Goal: Task Accomplishment & Management: Complete application form

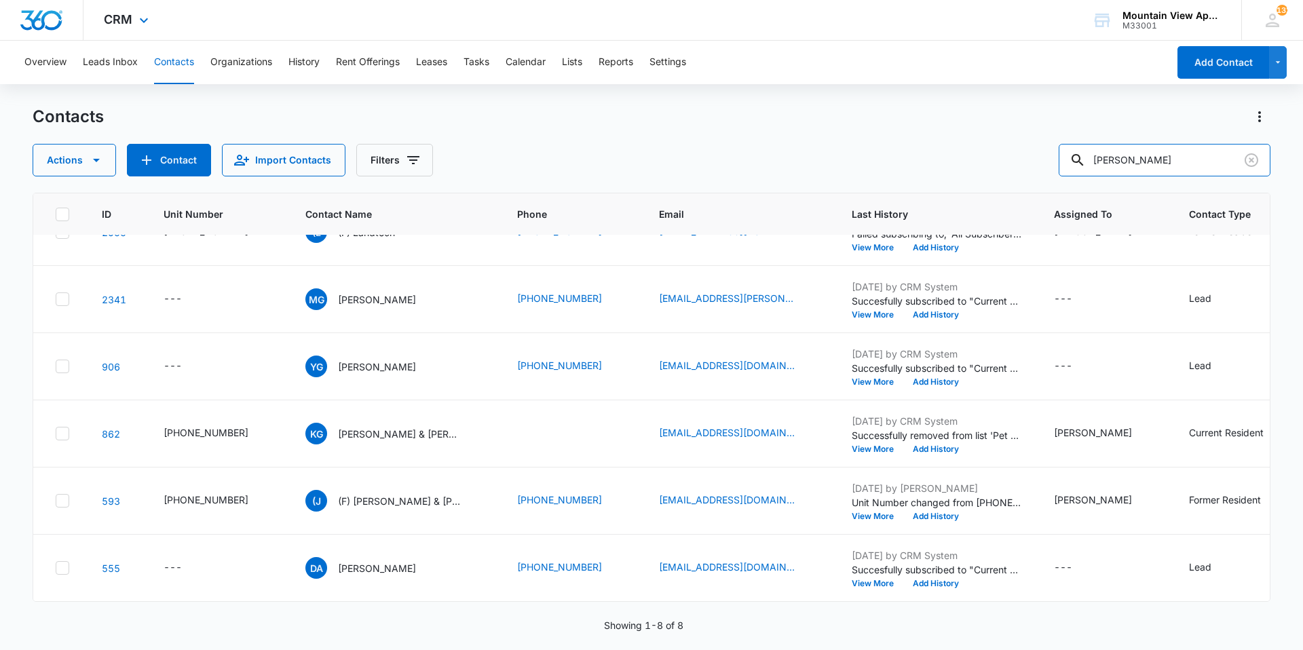
drag, startPoint x: 920, startPoint y: 113, endPoint x: 366, endPoint y: 10, distance: 562.6
click at [373, 10] on div "CRM Apps Reputation Websites Forms CRM Email Social Content Ads Intelligence Fi…" at bounding box center [651, 324] width 1303 height 649
type input "swets"
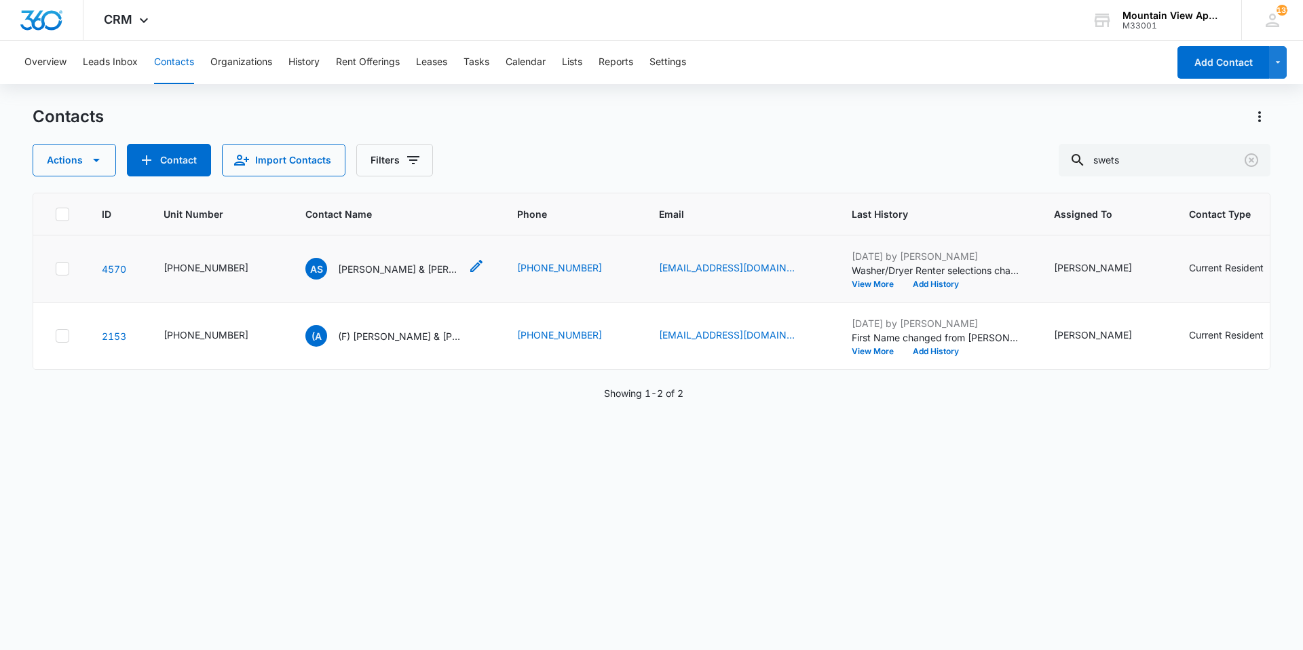
click at [382, 278] on div "AS [PERSON_NAME] & [PERSON_NAME]" at bounding box center [382, 269] width 155 height 22
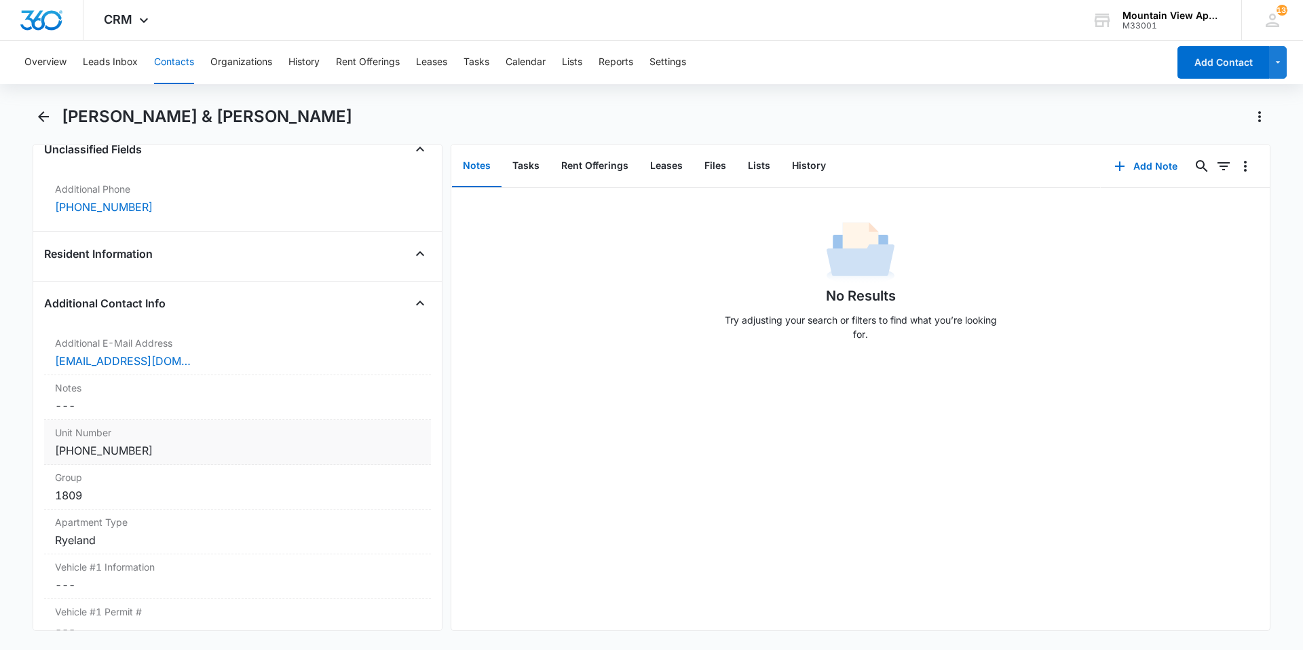
scroll to position [1086, 0]
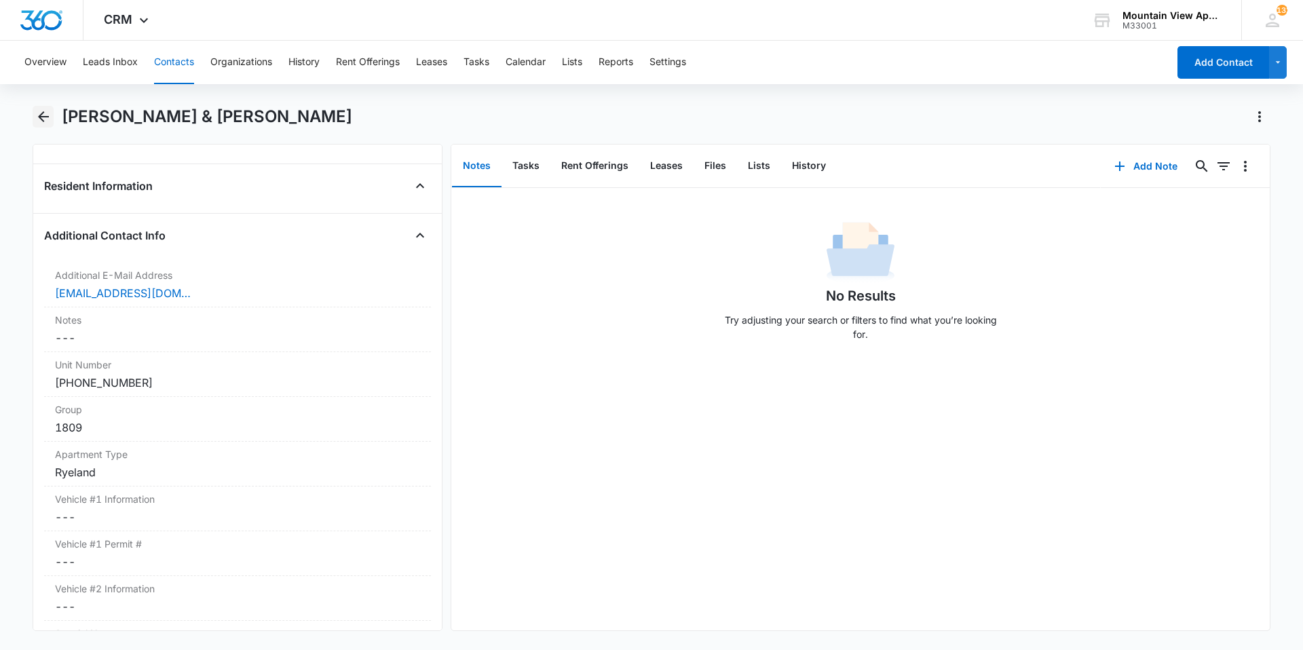
click at [54, 119] on button "Back" at bounding box center [43, 117] width 21 height 22
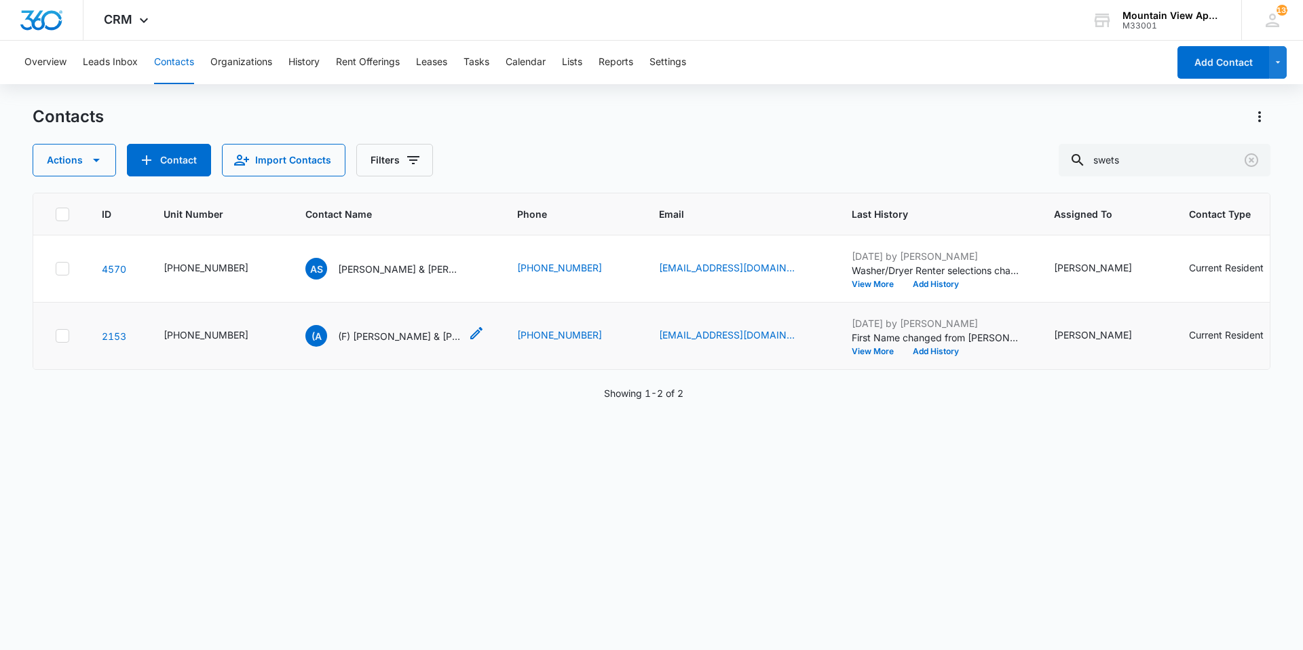
click at [401, 341] on p "(F) [PERSON_NAME] & [PERSON_NAME]" at bounding box center [399, 336] width 122 height 14
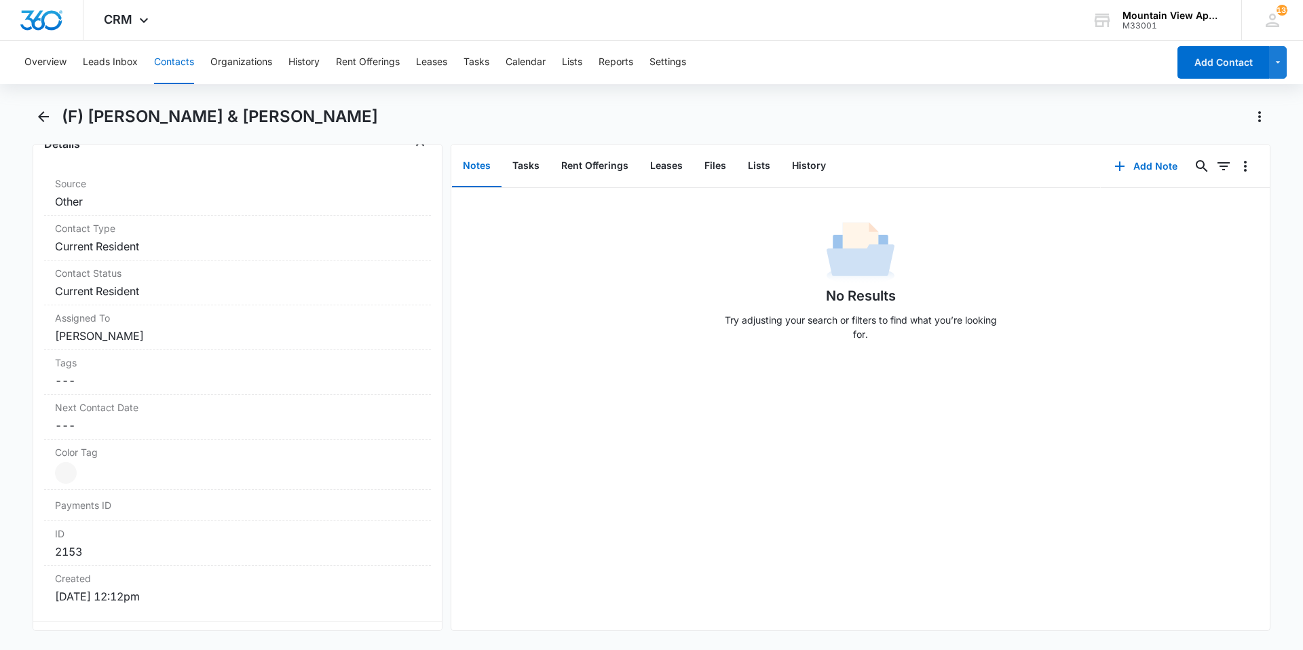
scroll to position [339, 0]
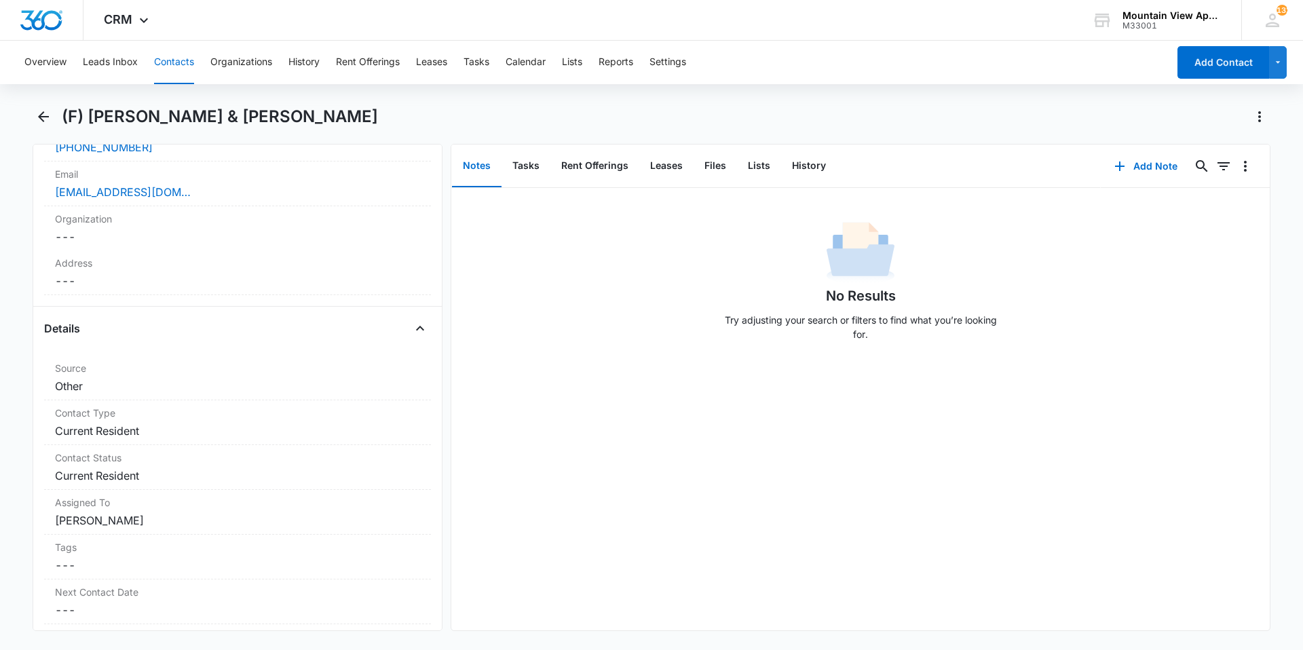
click at [177, 63] on button "Contacts" at bounding box center [174, 62] width 40 height 43
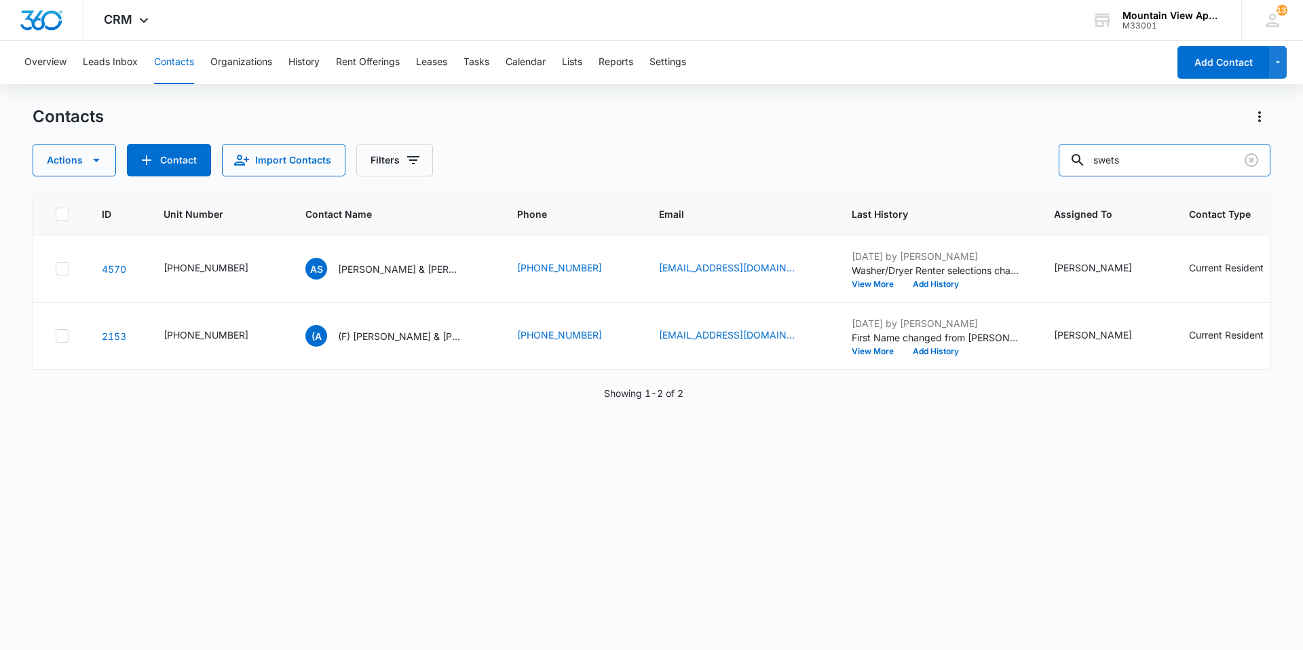
drag, startPoint x: 1158, startPoint y: 163, endPoint x: 689, endPoint y: 127, distance: 470.3
click at [684, 108] on div "Contacts Actions Contact Import Contacts Filters swets" at bounding box center [652, 141] width 1238 height 71
type input "[PERSON_NAME]"
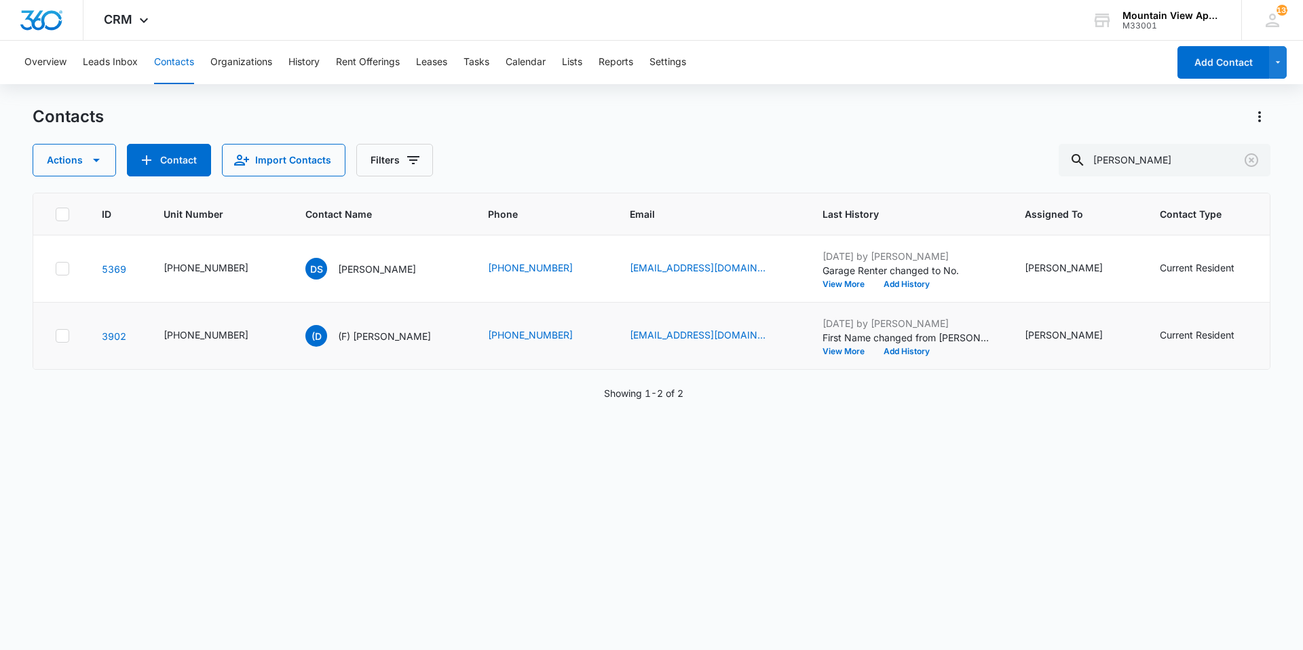
drag, startPoint x: 346, startPoint y: 271, endPoint x: 419, endPoint y: 320, distance: 87.7
click at [346, 271] on p "[PERSON_NAME]" at bounding box center [377, 269] width 78 height 14
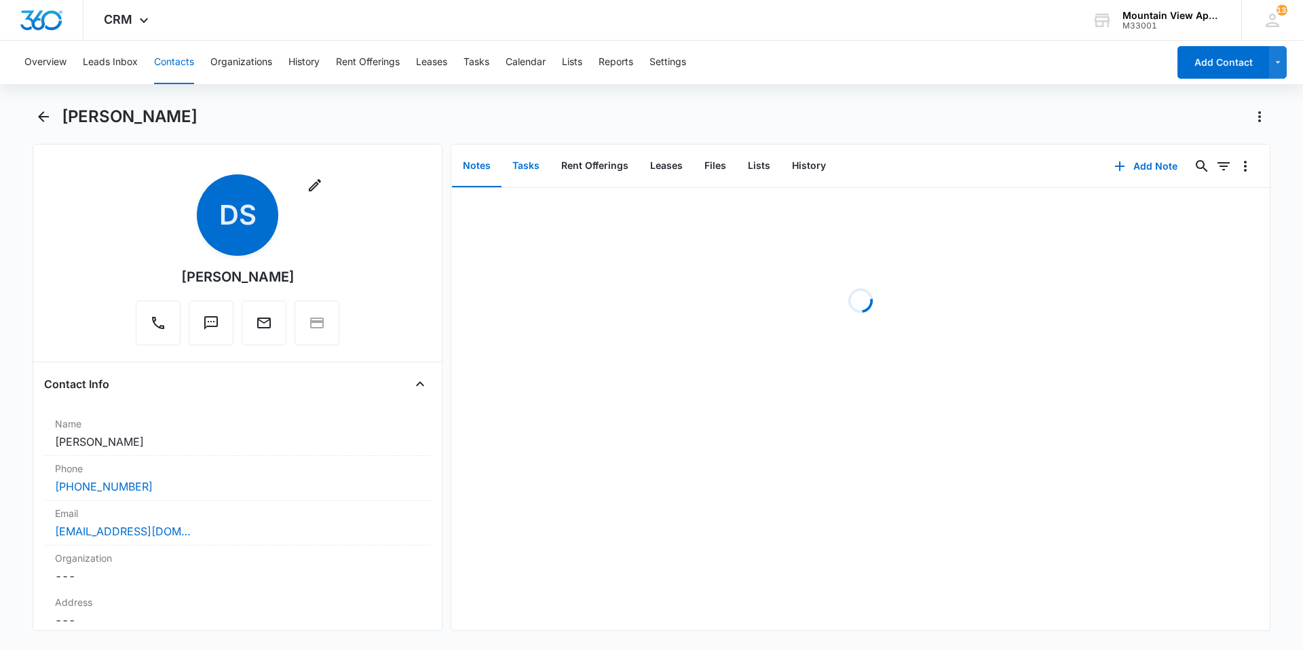
click at [538, 172] on button "Tasks" at bounding box center [526, 166] width 49 height 42
click at [1141, 168] on button "Add Task" at bounding box center [1146, 166] width 90 height 33
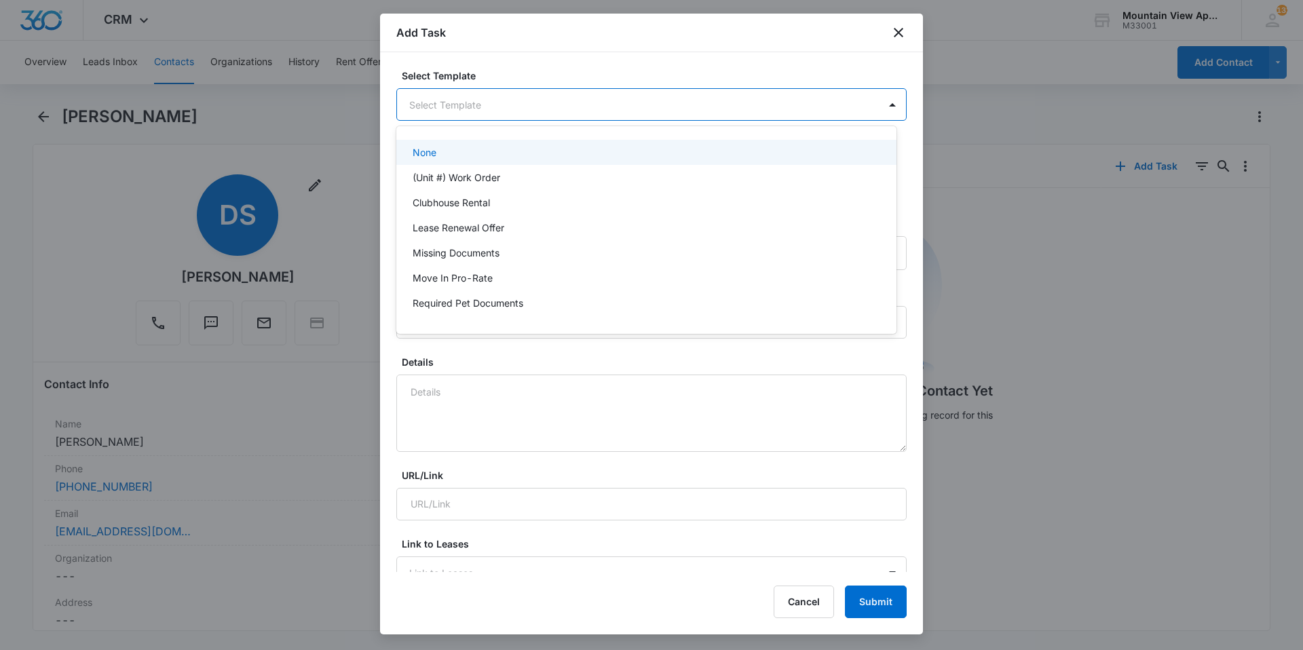
click at [614, 115] on body "CRM Apps Reputation Websites Forms CRM Email Social Content Ads Intelligence Fi…" at bounding box center [651, 325] width 1303 height 650
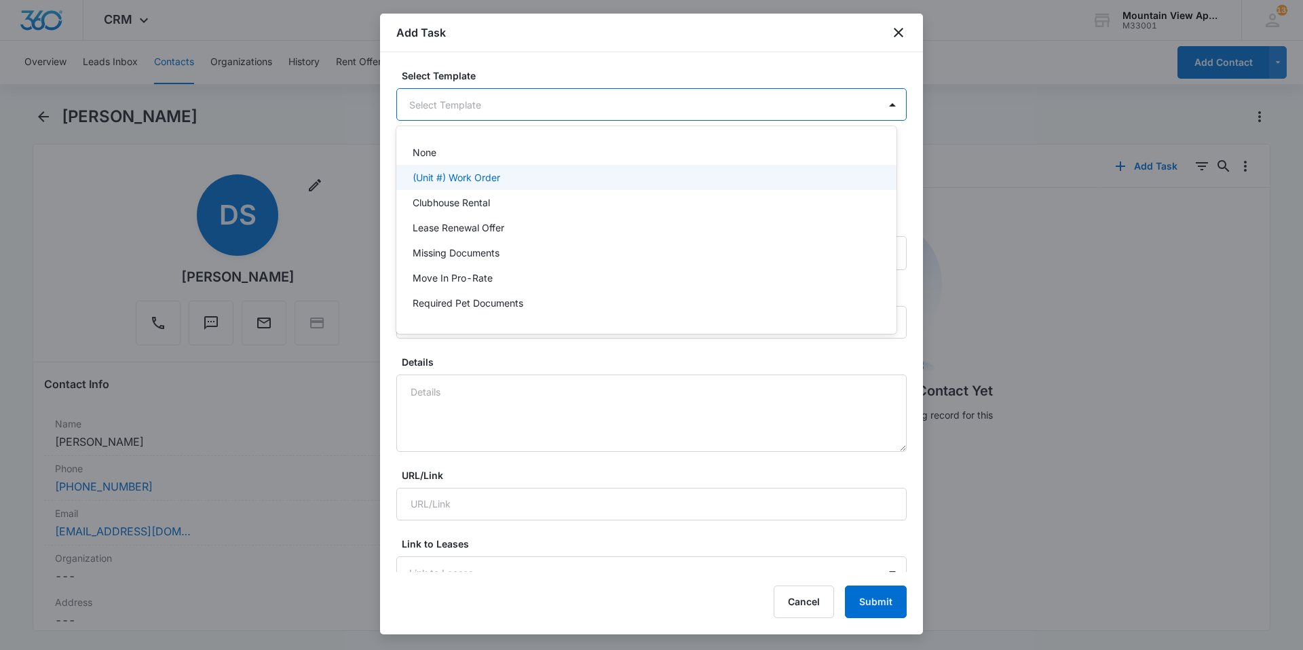
click at [468, 178] on p "(Unit #) Work Order" at bounding box center [457, 177] width 88 height 14
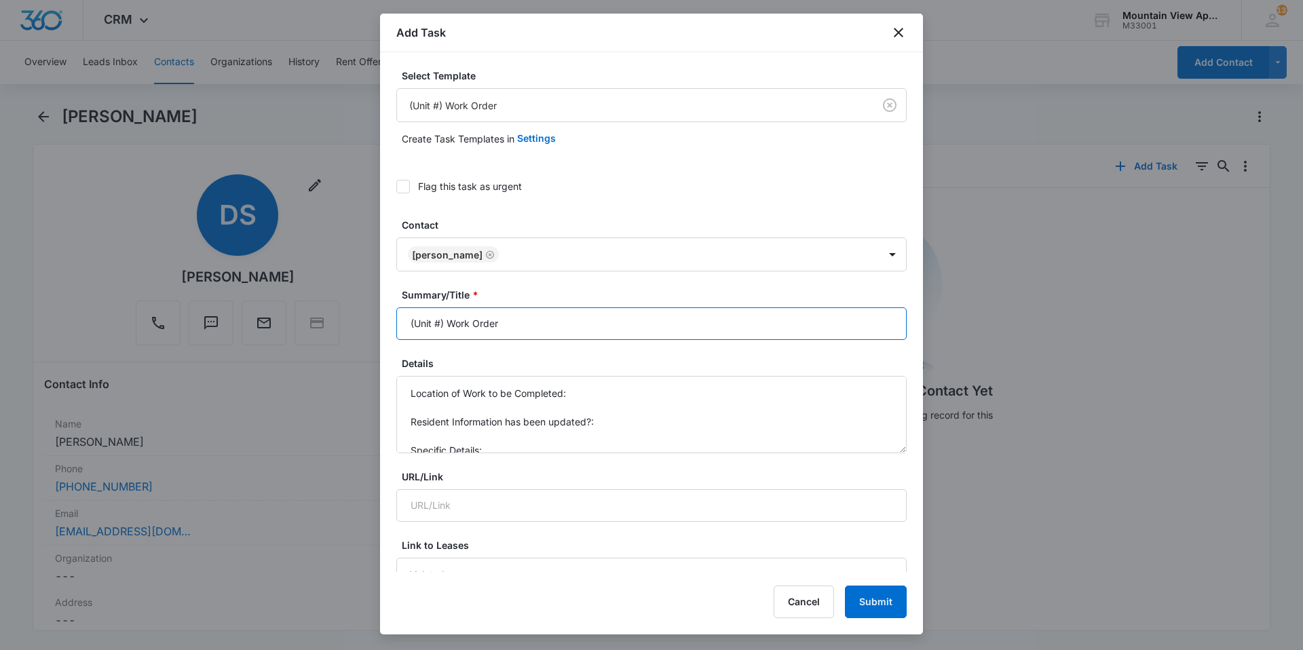
click at [440, 319] on input "(Unit #) Work Order" at bounding box center [651, 323] width 510 height 33
type input "(1849-301) Work Order"
click at [628, 390] on textarea "Location of Work to be Completed: Resident Information has been updated?: Speci…" at bounding box center [651, 414] width 510 height 77
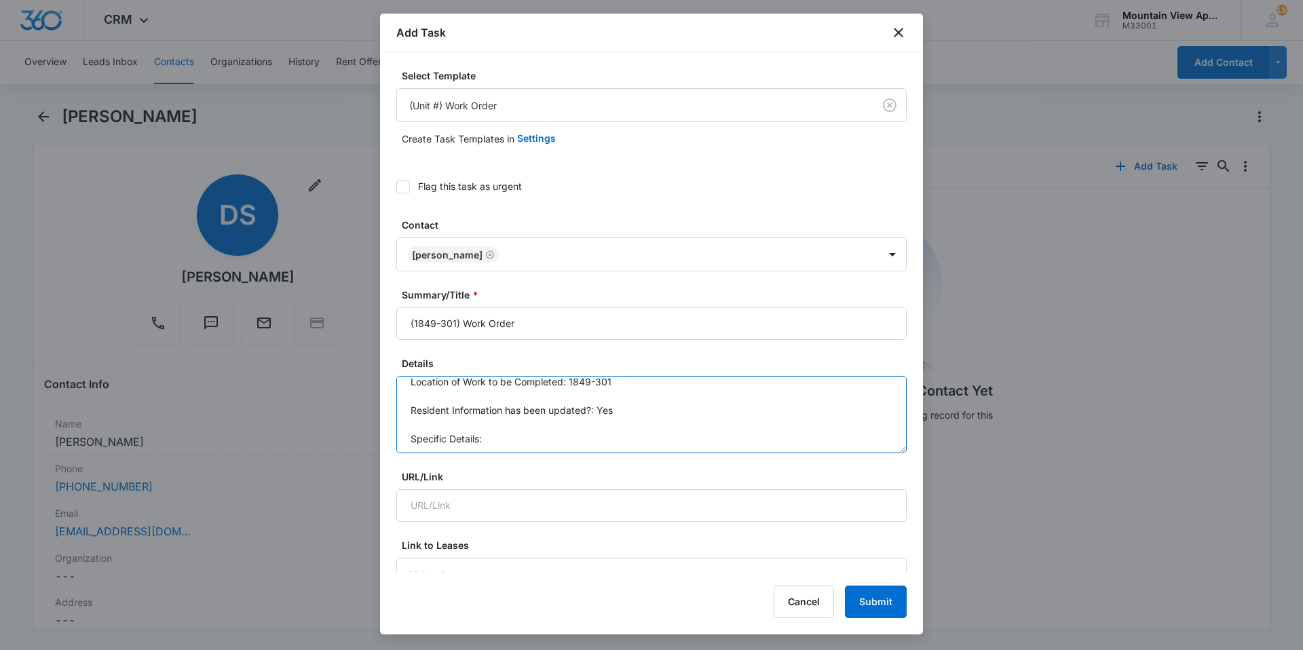
scroll to position [14, 0]
click at [511, 437] on textarea "Location of Work to be Completed: 1849-301 Resident Information has been update…" at bounding box center [651, 414] width 510 height 77
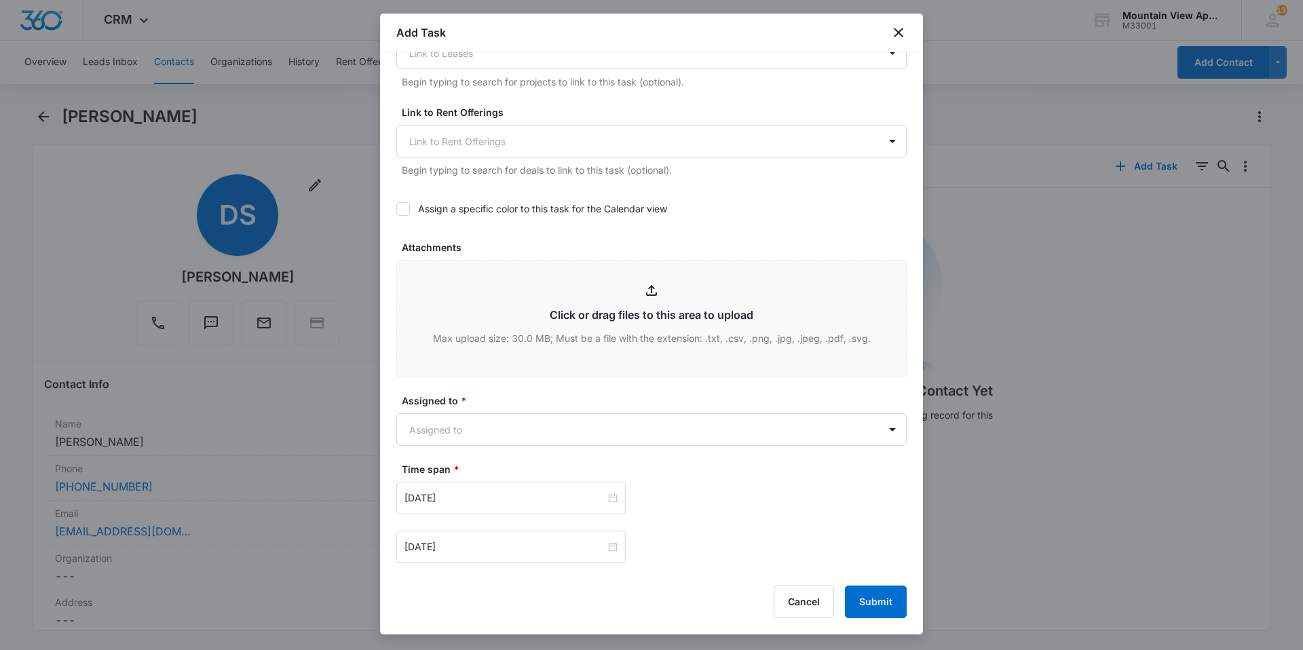
scroll to position [543, 0]
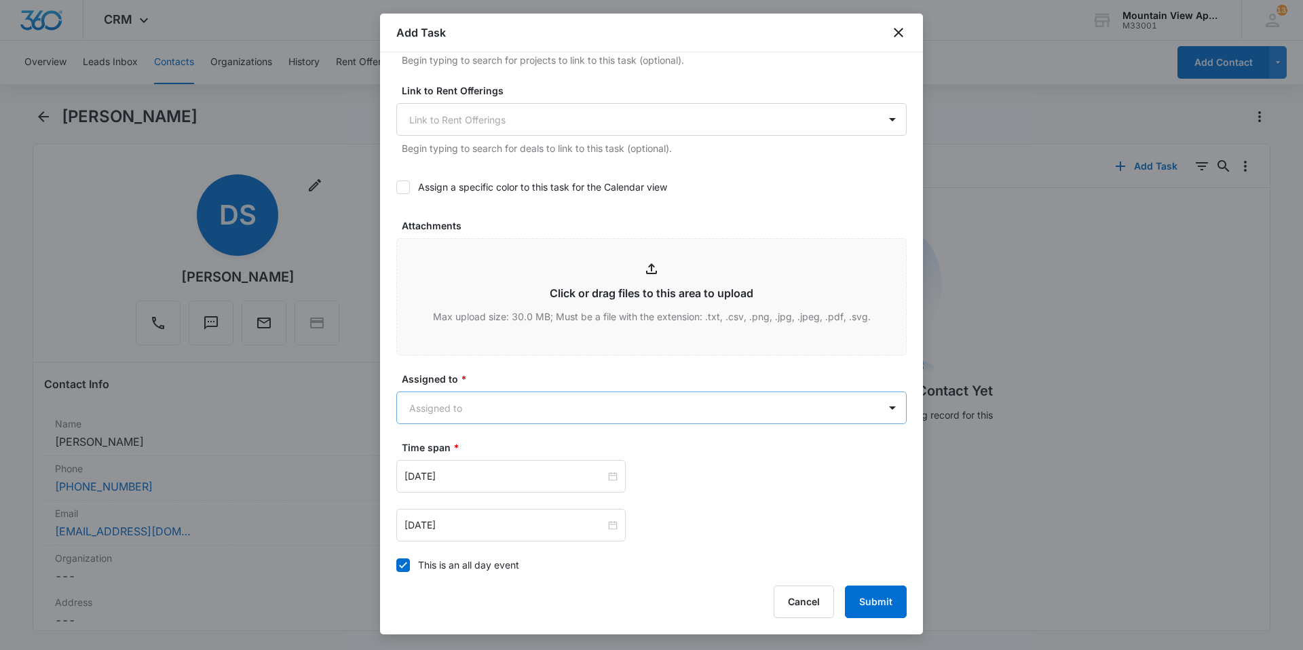
type textarea "Location of Work to be Completed: 1849-301 Resident Information has been update…"
click at [645, 413] on body "CRM Apps Reputation Websites Forms CRM Email Social Content Ads Intelligence Fi…" at bounding box center [651, 325] width 1303 height 650
type input "mountain"
click at [573, 473] on div "Mountain View Maintenance" at bounding box center [646, 480] width 500 height 25
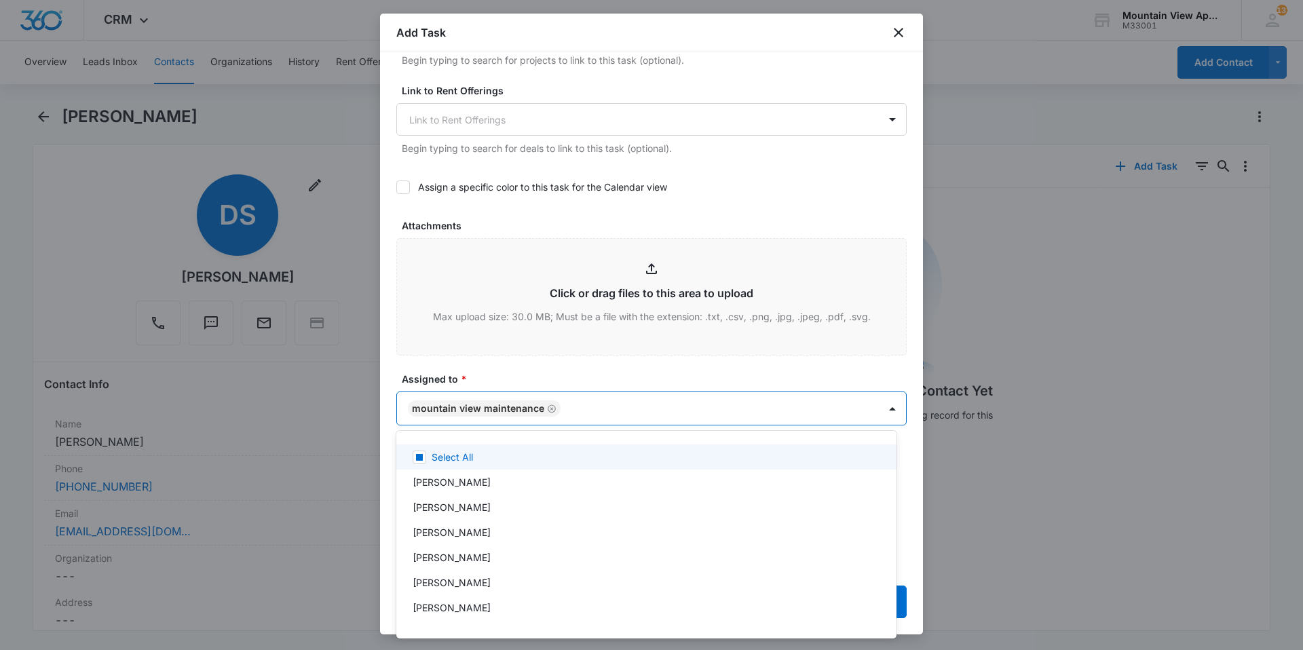
click at [656, 375] on div at bounding box center [651, 325] width 1303 height 650
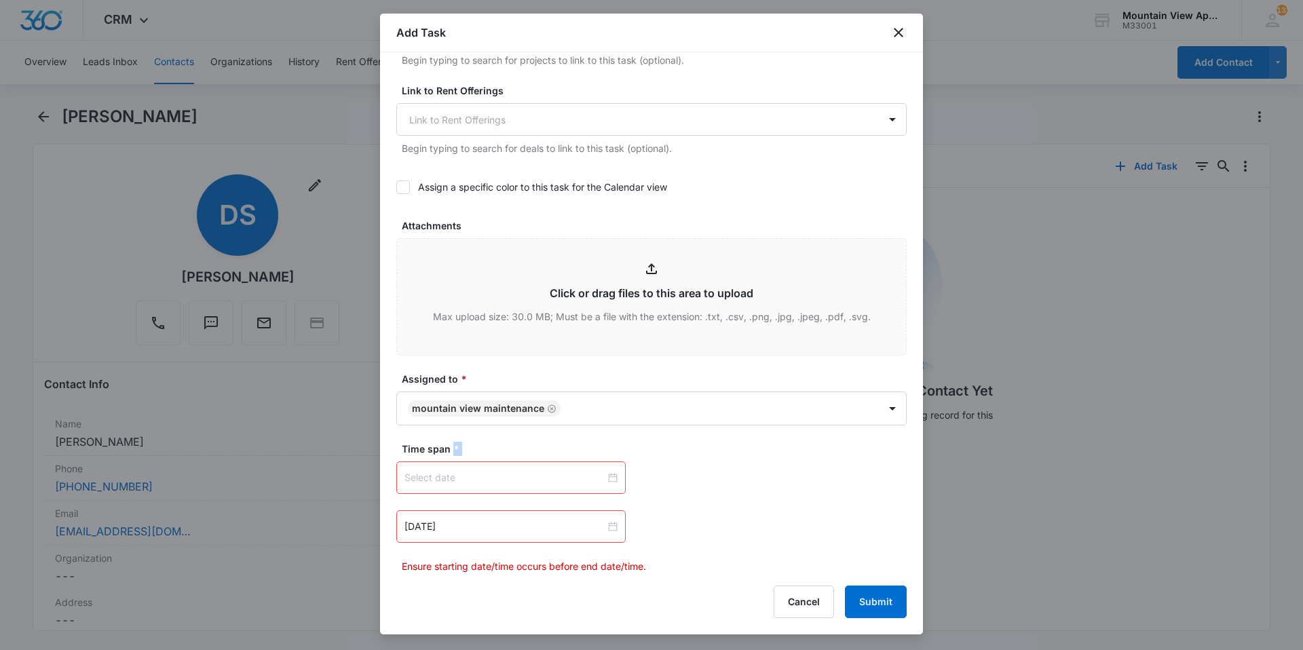
click at [607, 477] on div at bounding box center [510, 477] width 213 height 15
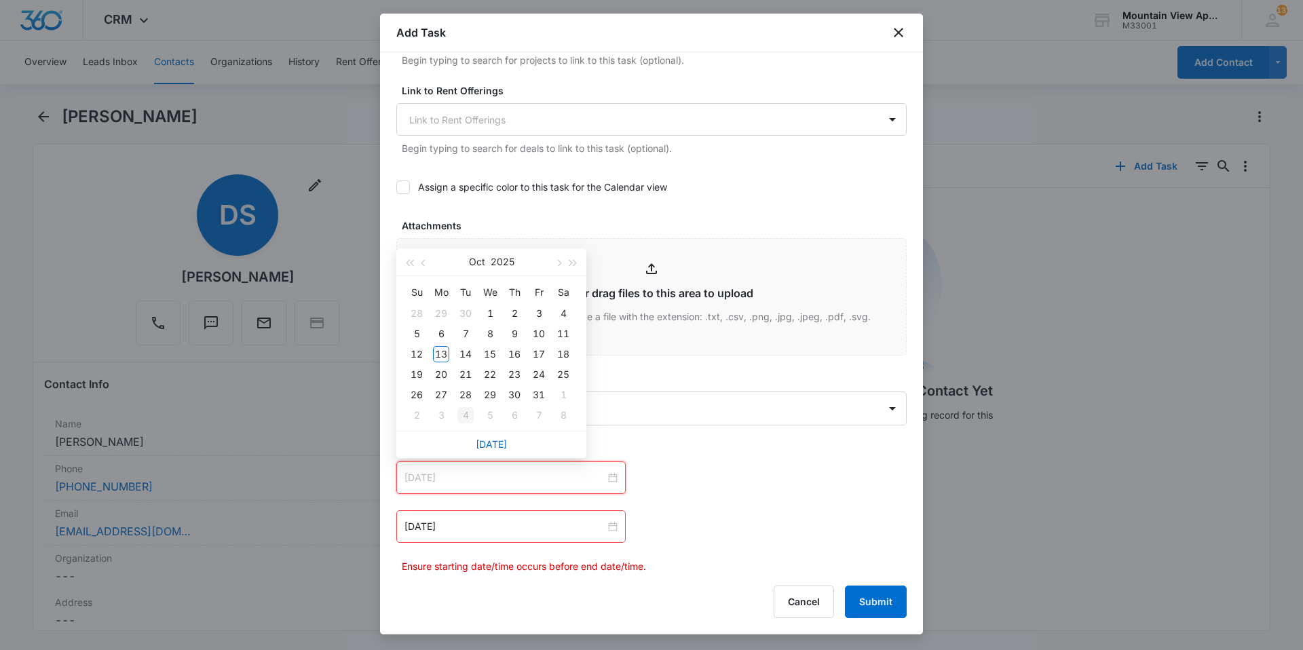
type input "[DATE]"
click at [490, 445] on link "[DATE]" at bounding box center [491, 444] width 31 height 12
type input "[DATE]"
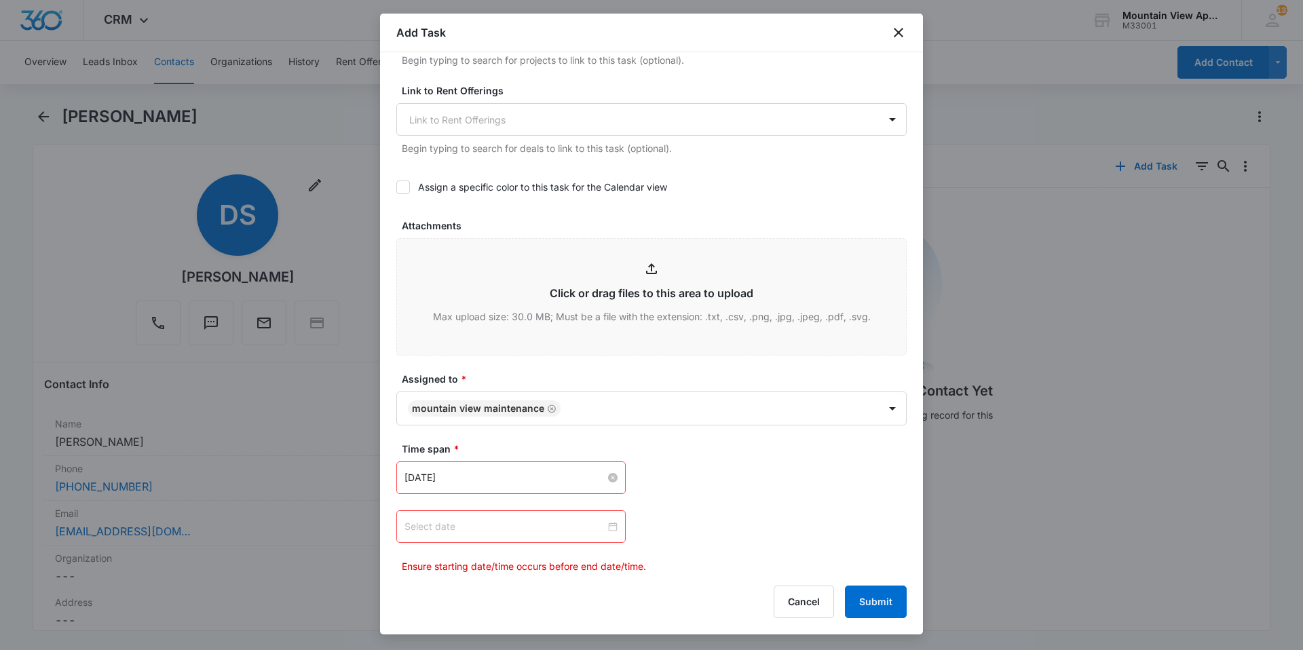
click at [610, 526] on div at bounding box center [510, 526] width 213 height 15
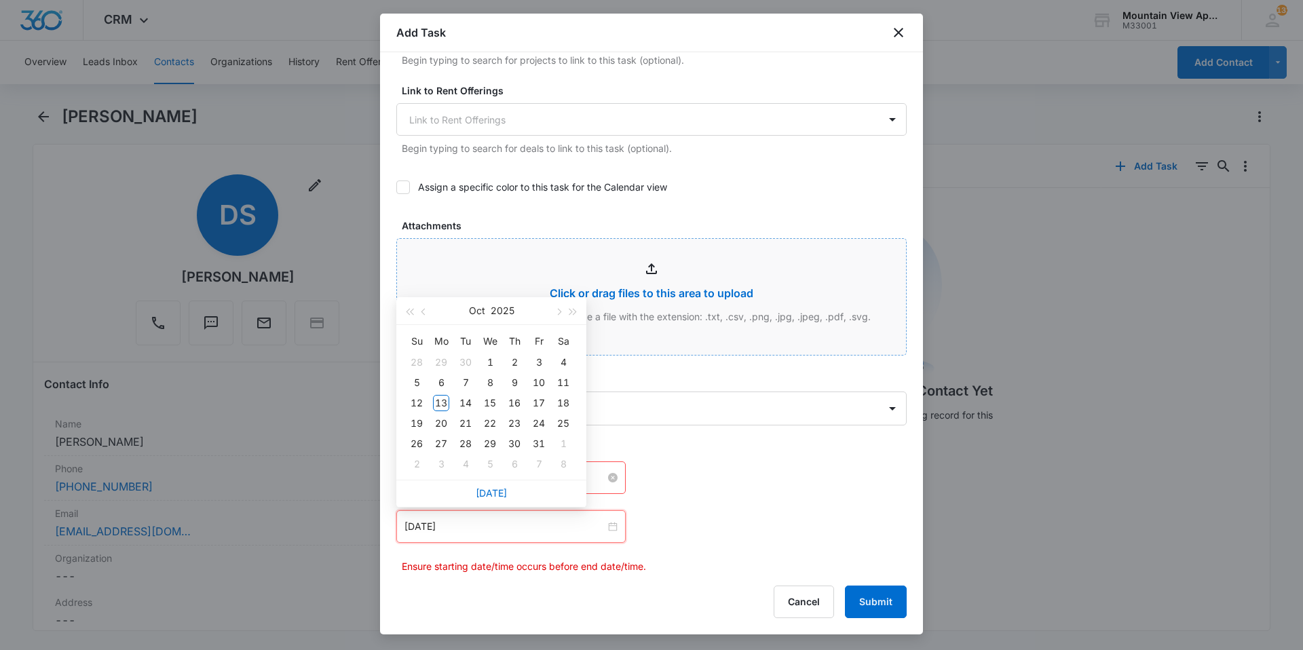
type input "[DATE]"
drag, startPoint x: 517, startPoint y: 401, endPoint x: 542, endPoint y: 407, distance: 25.2
click at [517, 400] on div "16" at bounding box center [514, 403] width 16 height 16
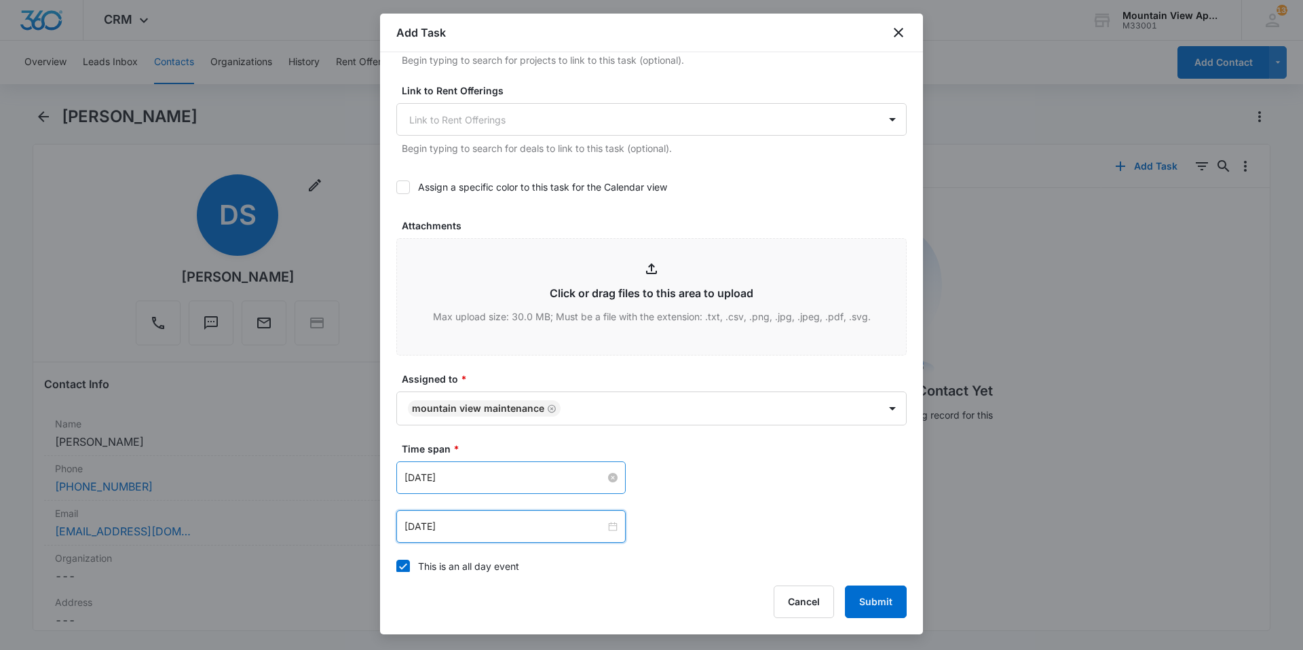
click at [738, 481] on div "[DATE] [DATE] Su Mo Tu We Th Fr Sa 28 29 30 1 2 3 4 5 6 7 8 9 10 11 12 13 14 15…" at bounding box center [651, 477] width 510 height 33
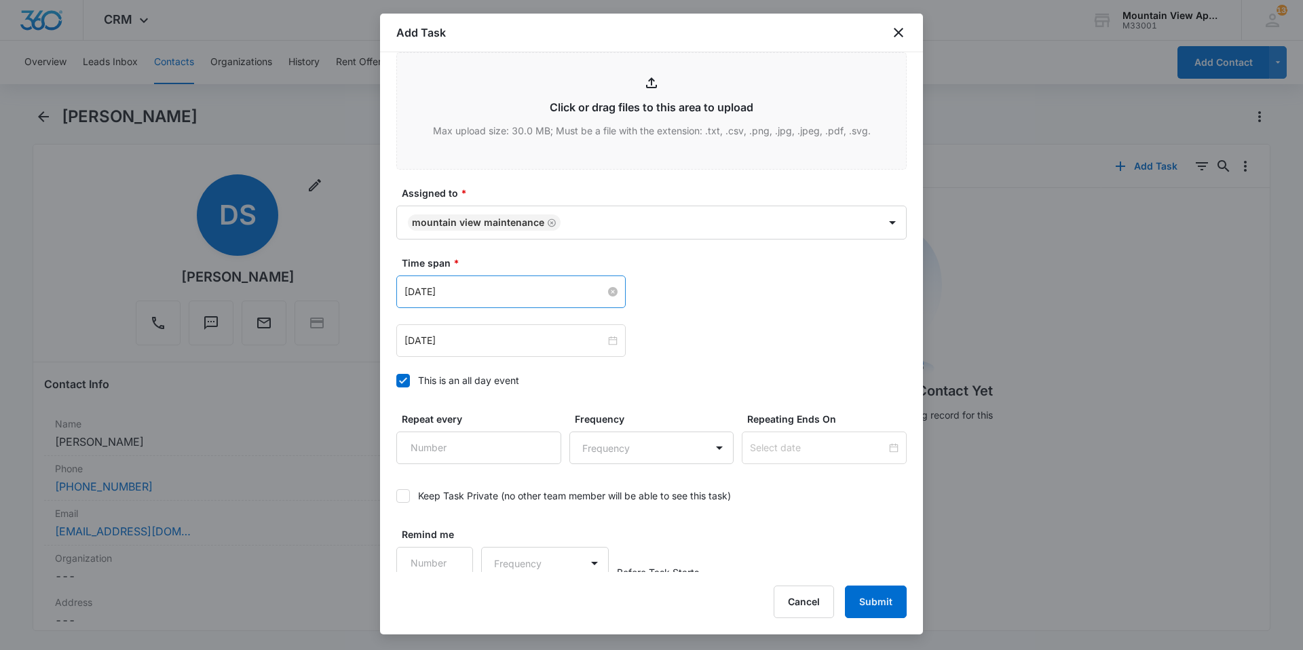
scroll to position [736, 0]
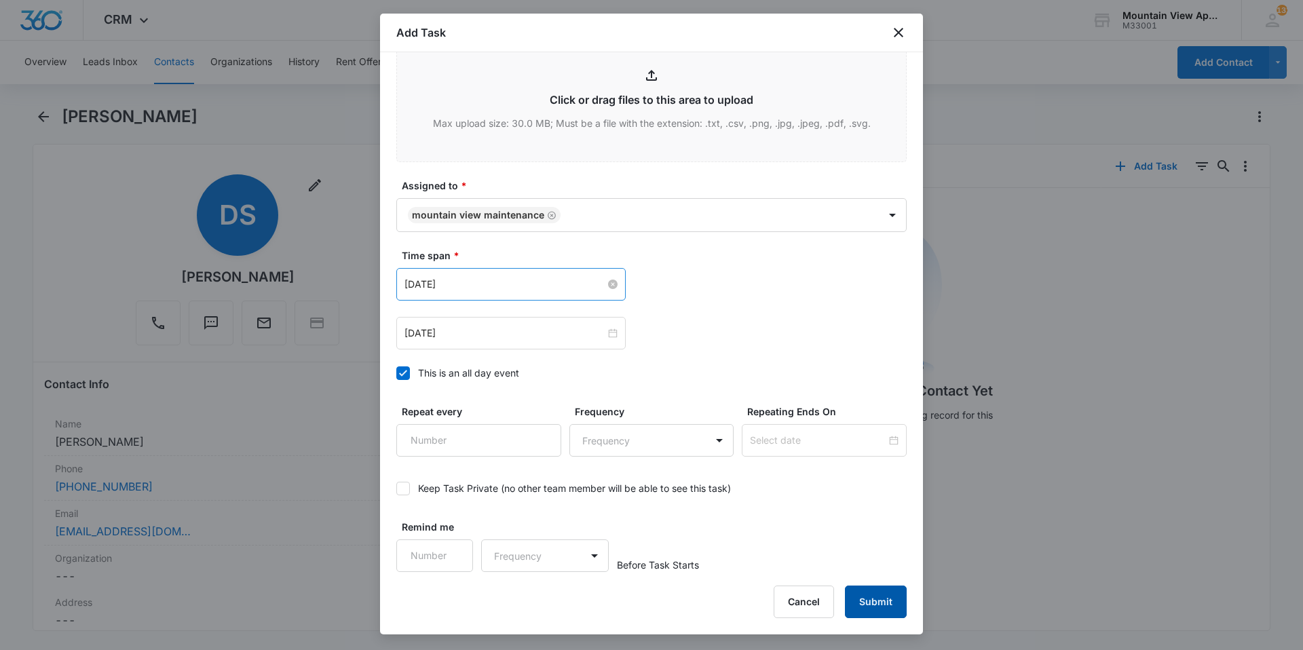
click at [889, 613] on button "Submit" at bounding box center [876, 602] width 62 height 33
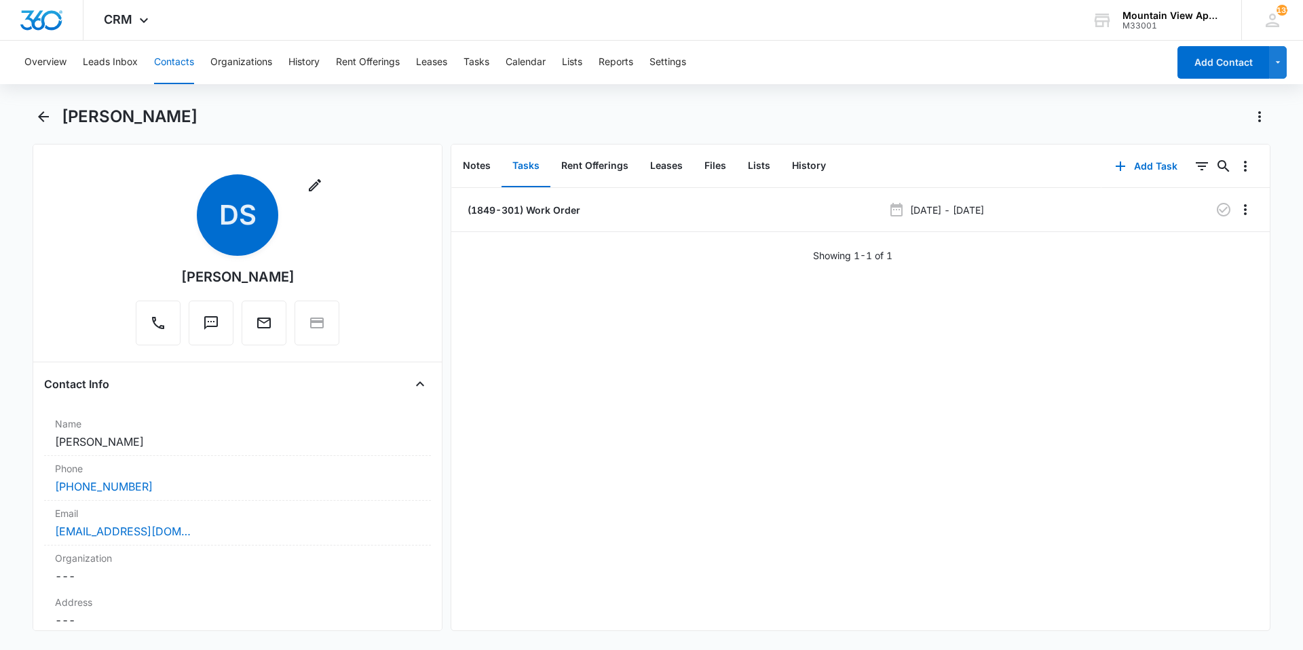
click at [178, 58] on button "Contacts" at bounding box center [174, 62] width 40 height 43
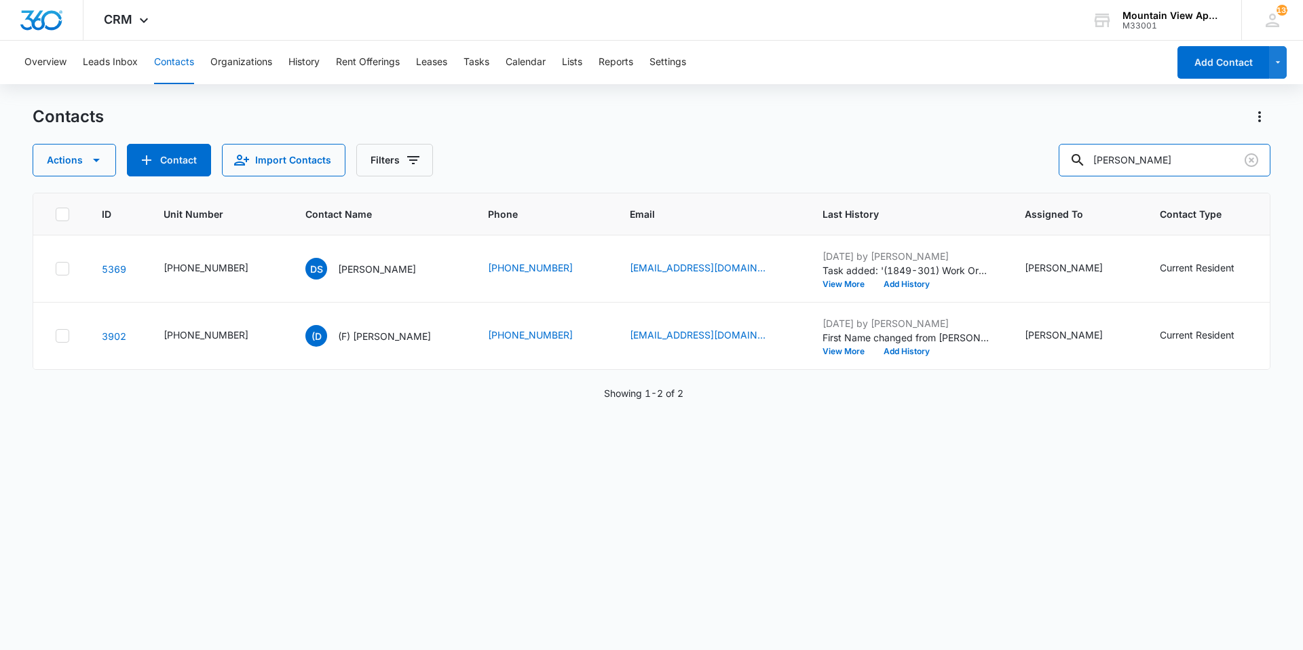
drag, startPoint x: 1173, startPoint y: 172, endPoint x: 381, endPoint y: -20, distance: 814.3
click at [381, 0] on html "CRM Apps Reputation Websites Forms CRM Email Social Content Ads Intelligence Fi…" at bounding box center [651, 325] width 1303 height 650
type input "[PERSON_NAME]"
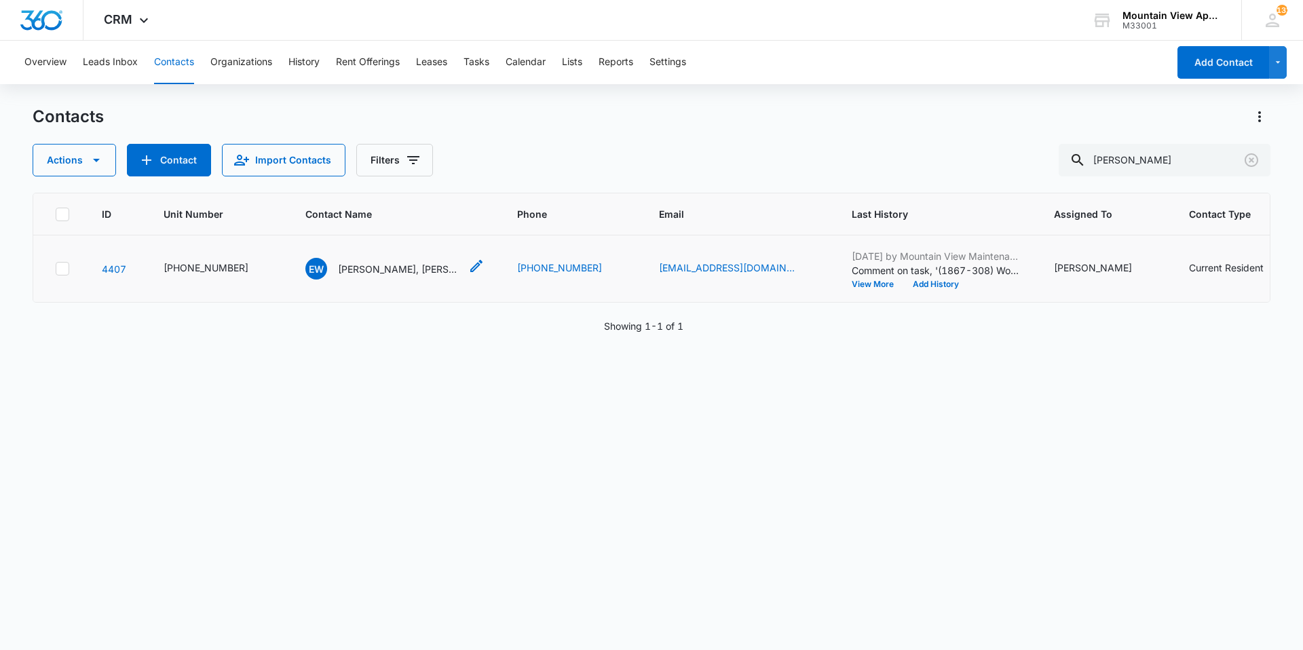
click at [373, 269] on p "[PERSON_NAME], [PERSON_NAME] [PERSON_NAME] & [PERSON_NAME]" at bounding box center [399, 269] width 122 height 14
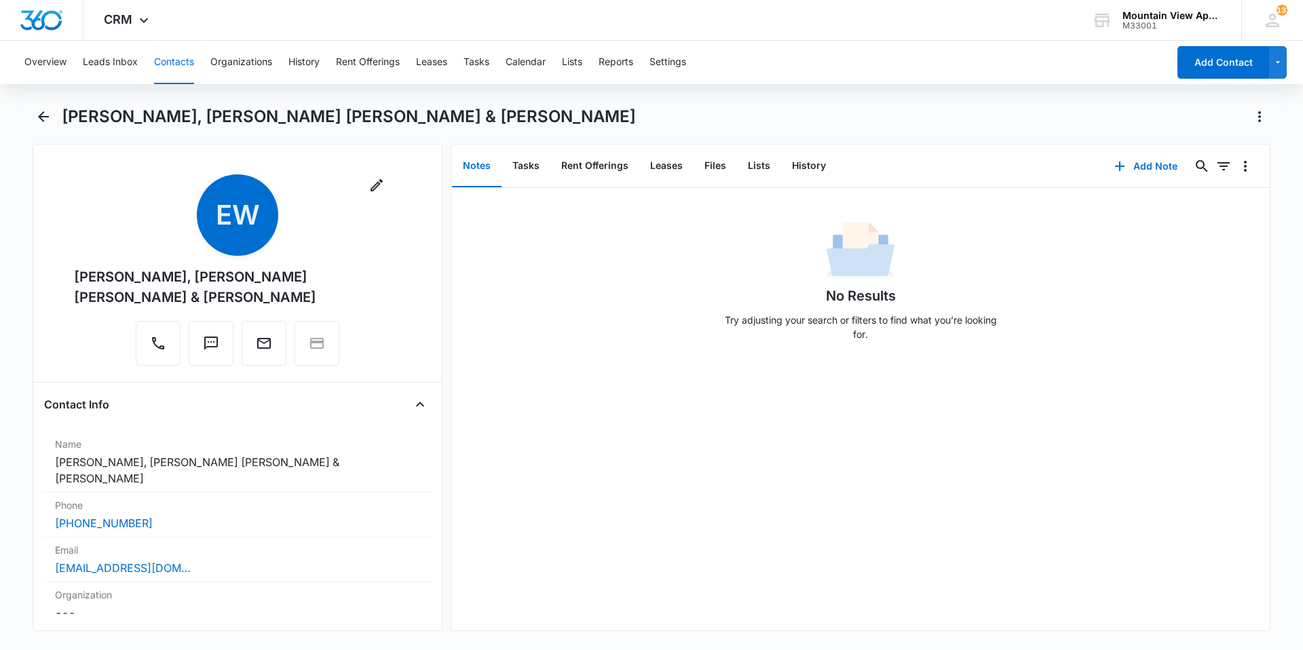
click at [184, 64] on button "Contacts" at bounding box center [174, 62] width 40 height 43
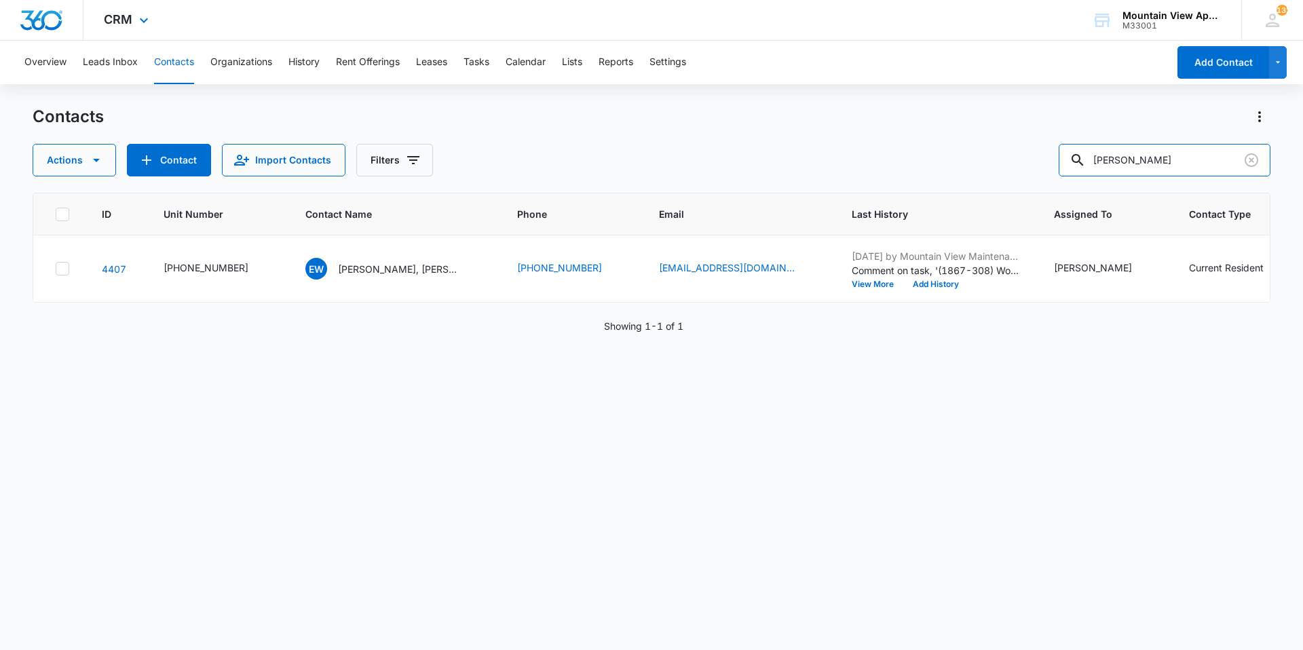
drag, startPoint x: 1139, startPoint y: 160, endPoint x: 394, endPoint y: 29, distance: 757.4
click at [388, 35] on div "CRM Apps Reputation Websites Forms CRM Email Social Content Ads Intelligence Fi…" at bounding box center [651, 324] width 1303 height 649
drag, startPoint x: 1151, startPoint y: 155, endPoint x: 719, endPoint y: 113, distance: 433.6
click at [725, 118] on div "Contacts Actions Contact Import Contacts Filters [PERSON_NAME]" at bounding box center [652, 141] width 1238 height 71
type input "[DEMOGRAPHIC_DATA]"
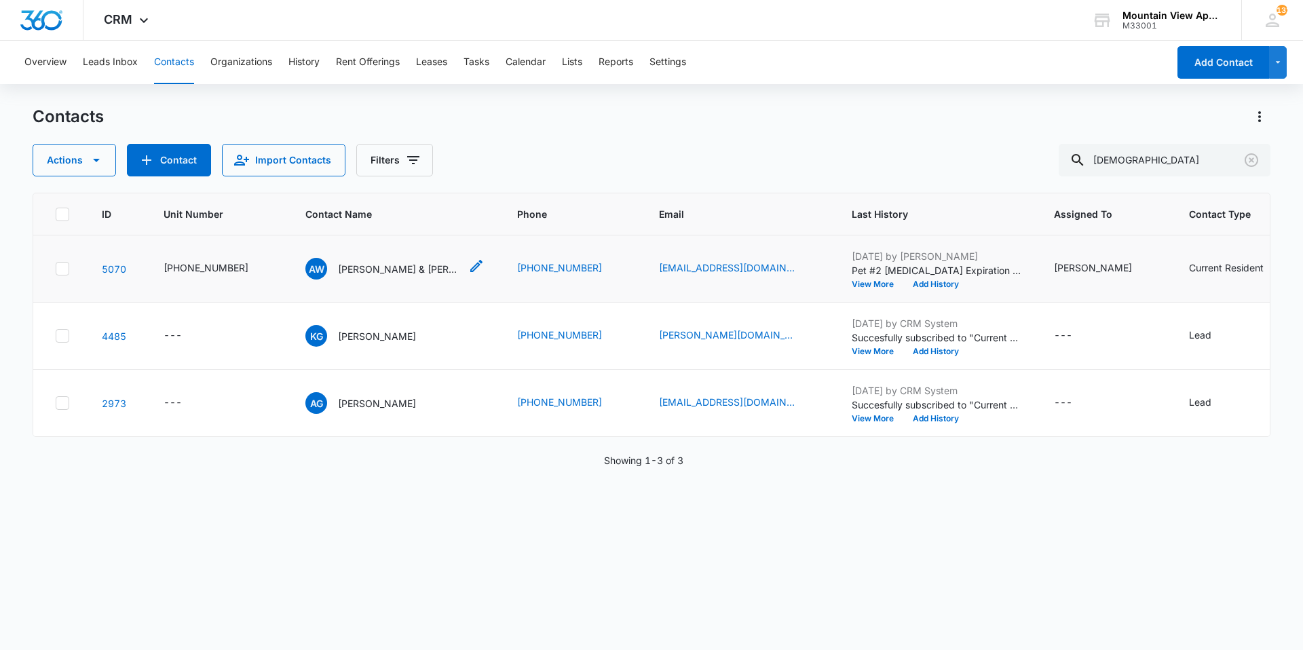
click at [411, 274] on p "[PERSON_NAME] & [PERSON_NAME]" at bounding box center [399, 269] width 122 height 14
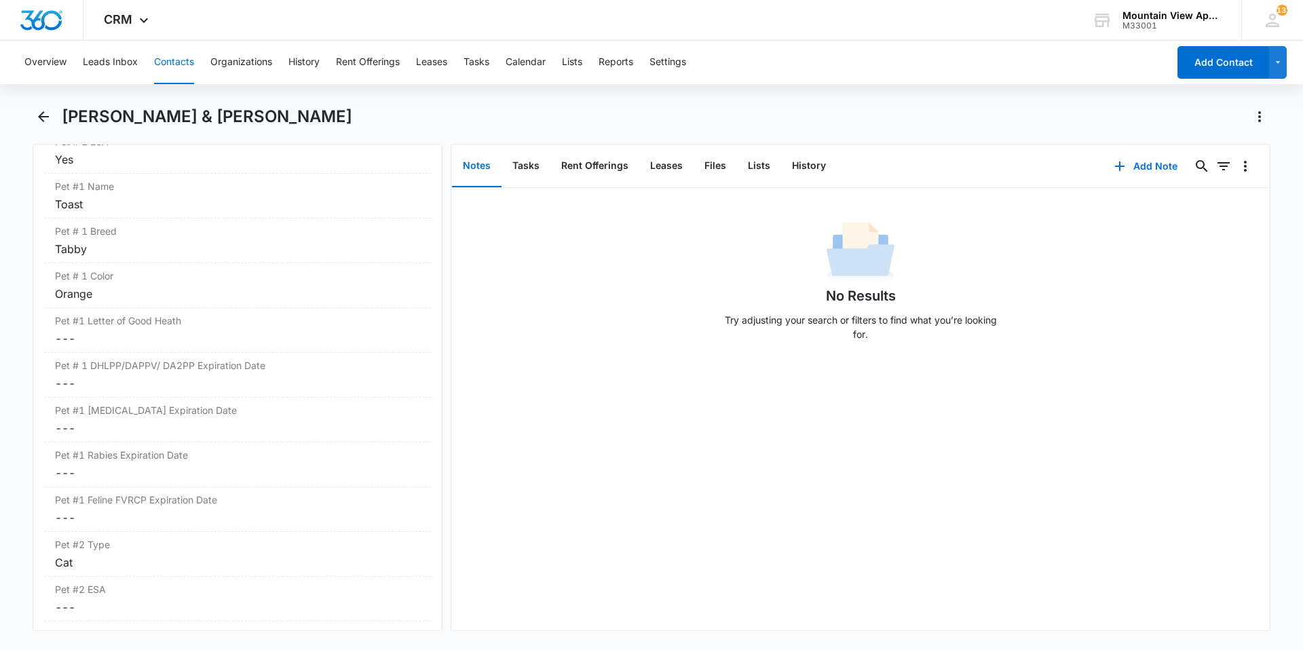
scroll to position [1968, 0]
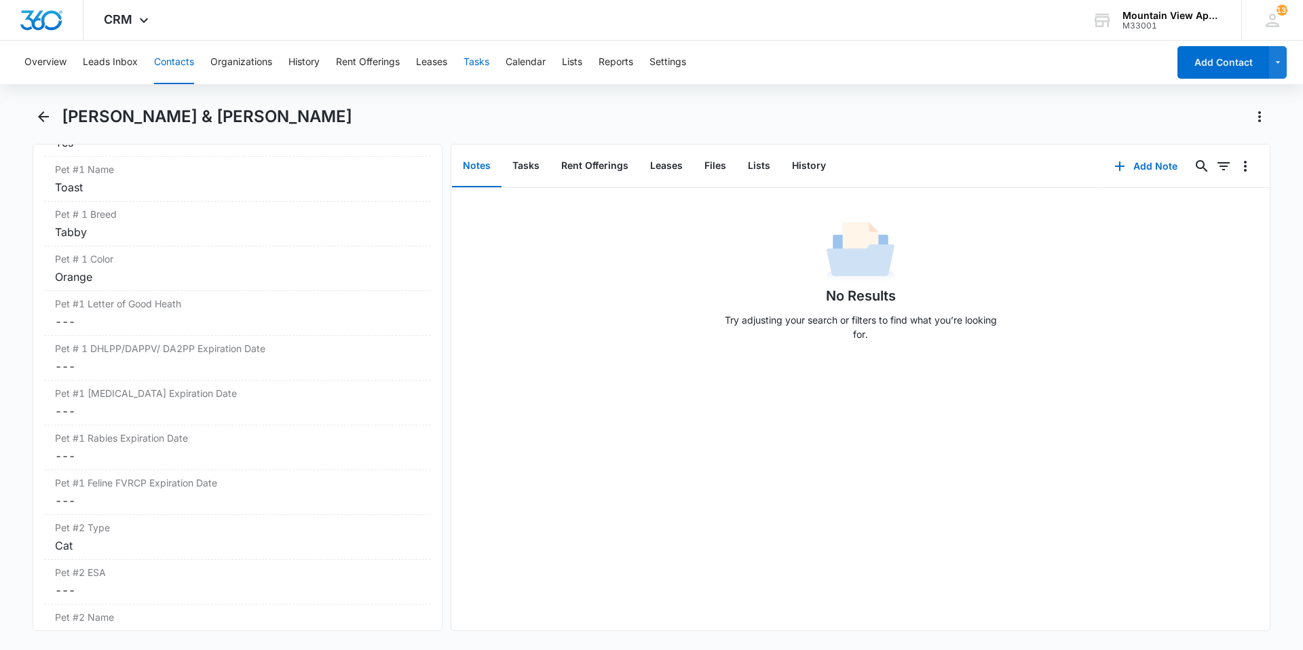
click at [480, 59] on button "Tasks" at bounding box center [477, 62] width 26 height 43
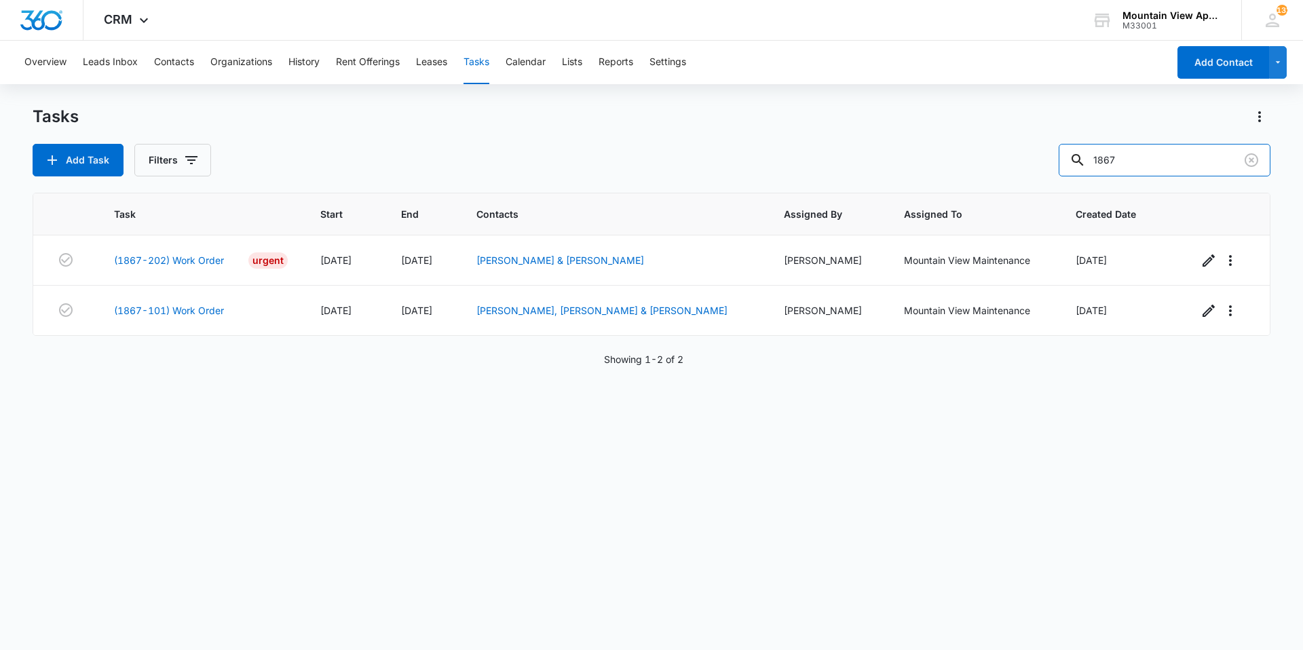
drag, startPoint x: 1134, startPoint y: 158, endPoint x: 1051, endPoint y: 160, distance: 82.8
click at [1051, 160] on div "Add Task Filters 1867" at bounding box center [652, 160] width 1238 height 33
type input "1809"
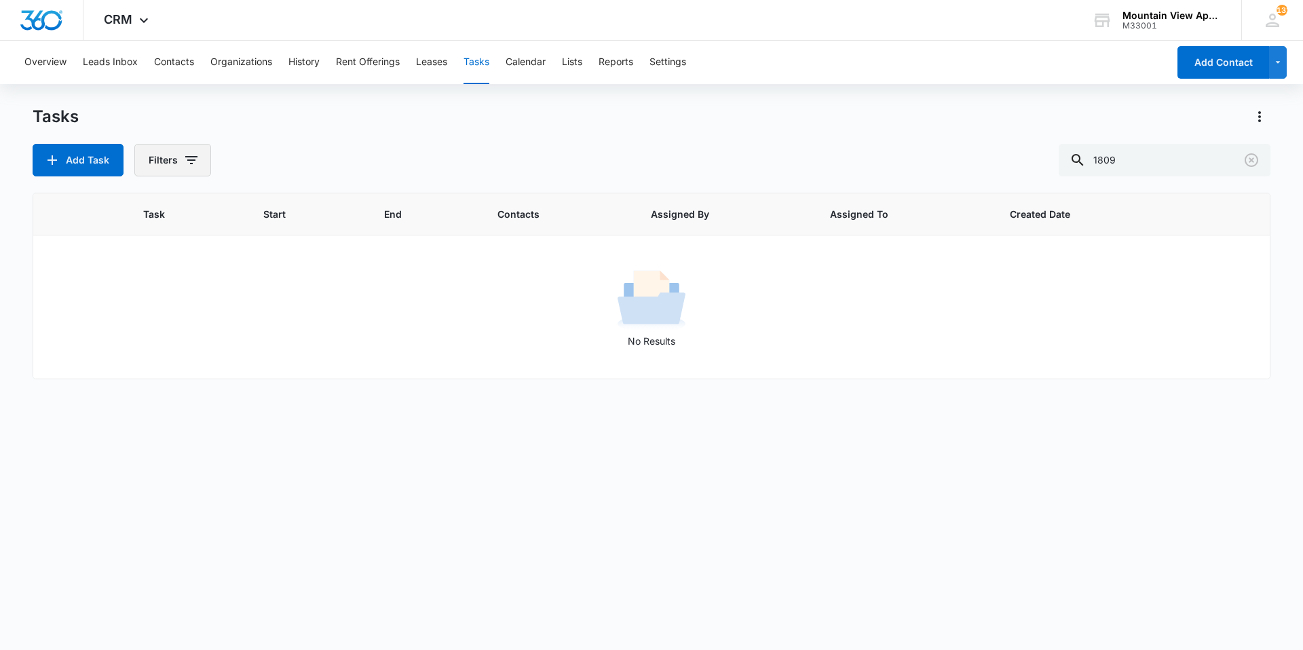
click at [199, 168] on button "Filters" at bounding box center [172, 160] width 77 height 33
click at [167, 324] on label "Complete" at bounding box center [229, 323] width 156 height 14
click at [151, 323] on input "Complete" at bounding box center [151, 322] width 1 height 1
radio input "false"
radio input "true"
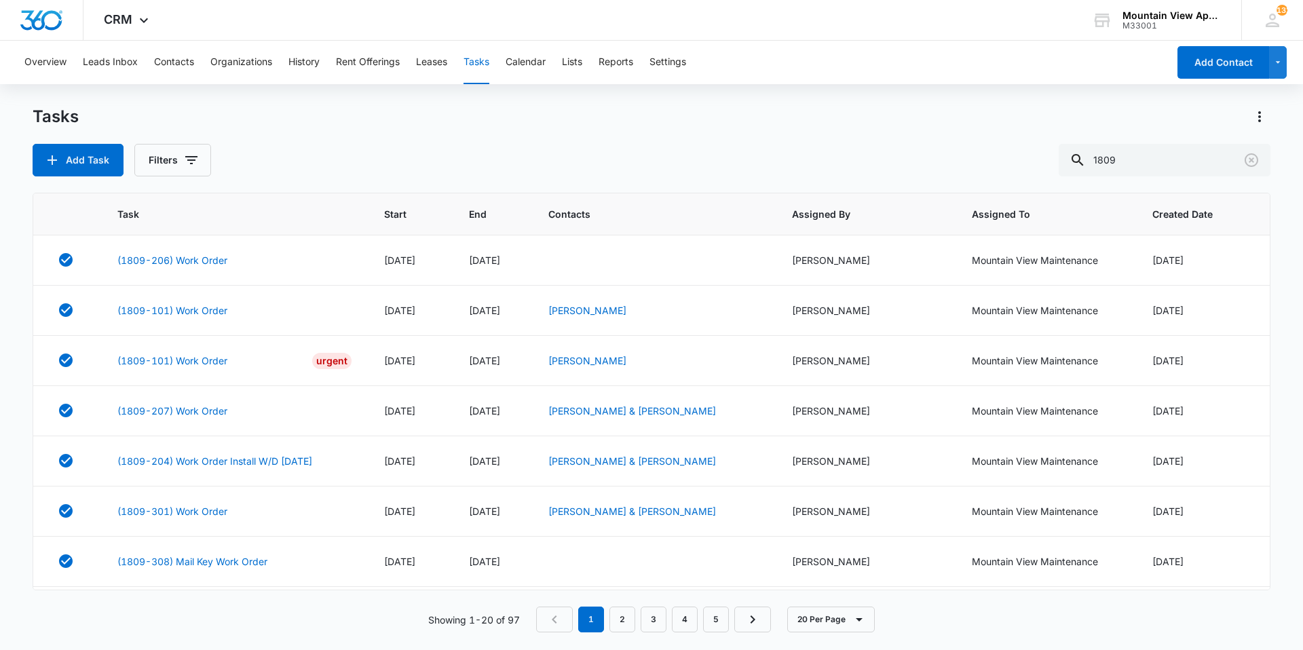
click at [478, 148] on div "Add Task Filters 1809" at bounding box center [652, 160] width 1238 height 33
click at [173, 263] on link "(1809-206) Work Order" at bounding box center [172, 260] width 110 height 14
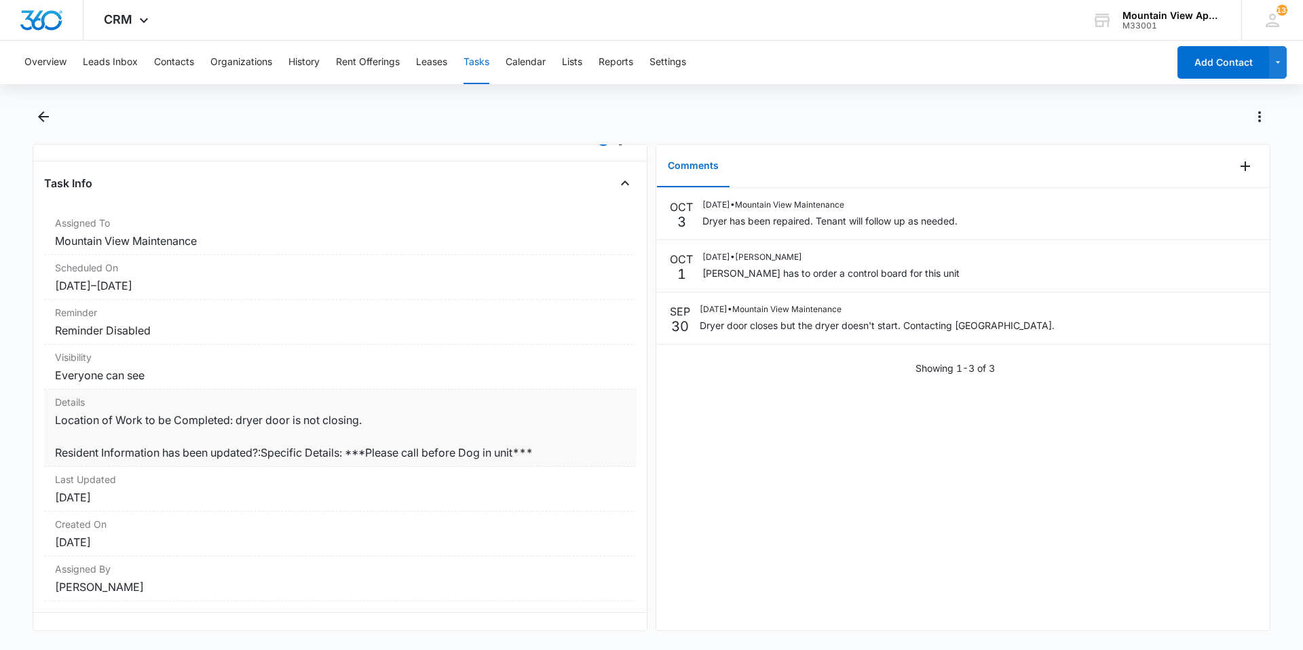
scroll to position [66, 0]
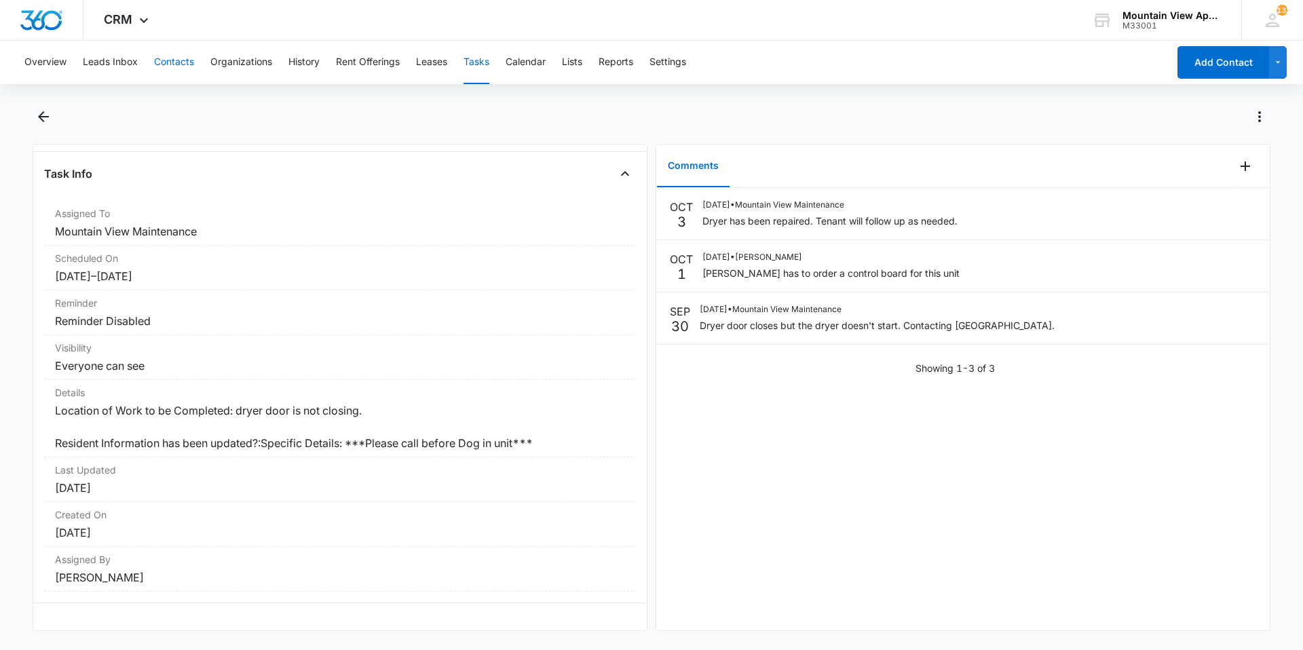
click at [177, 62] on button "Contacts" at bounding box center [174, 62] width 40 height 43
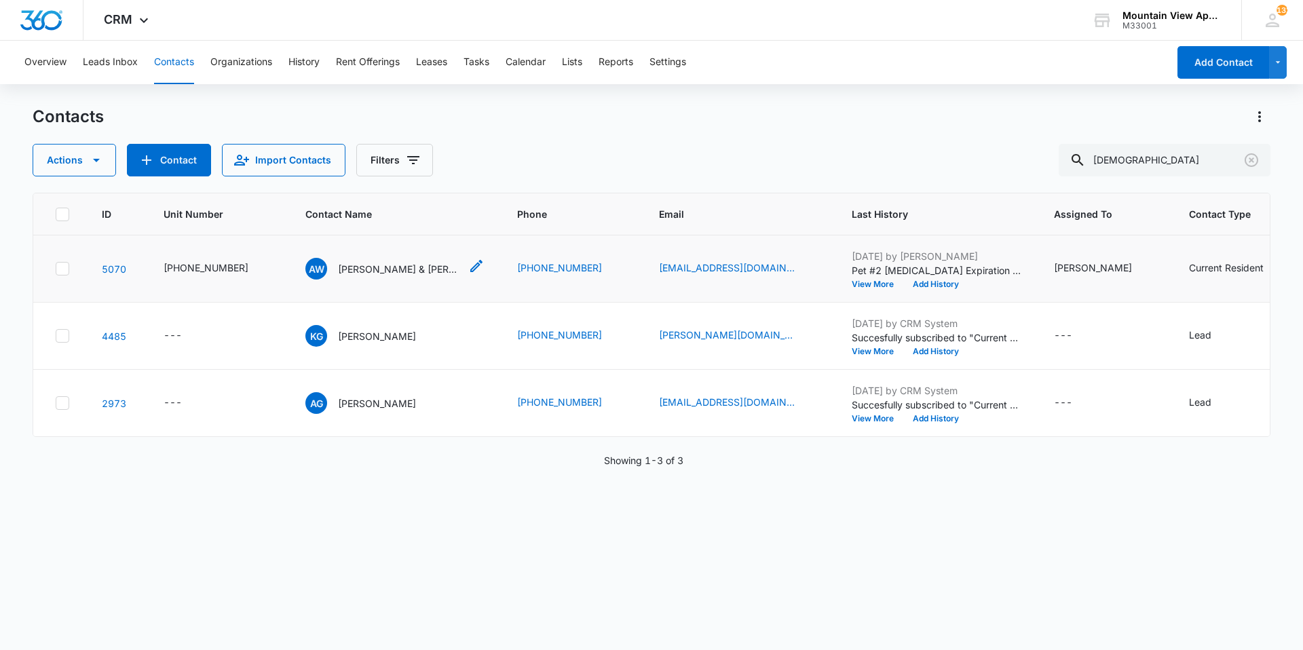
click at [371, 271] on p "[PERSON_NAME] & [PERSON_NAME]" at bounding box center [399, 269] width 122 height 14
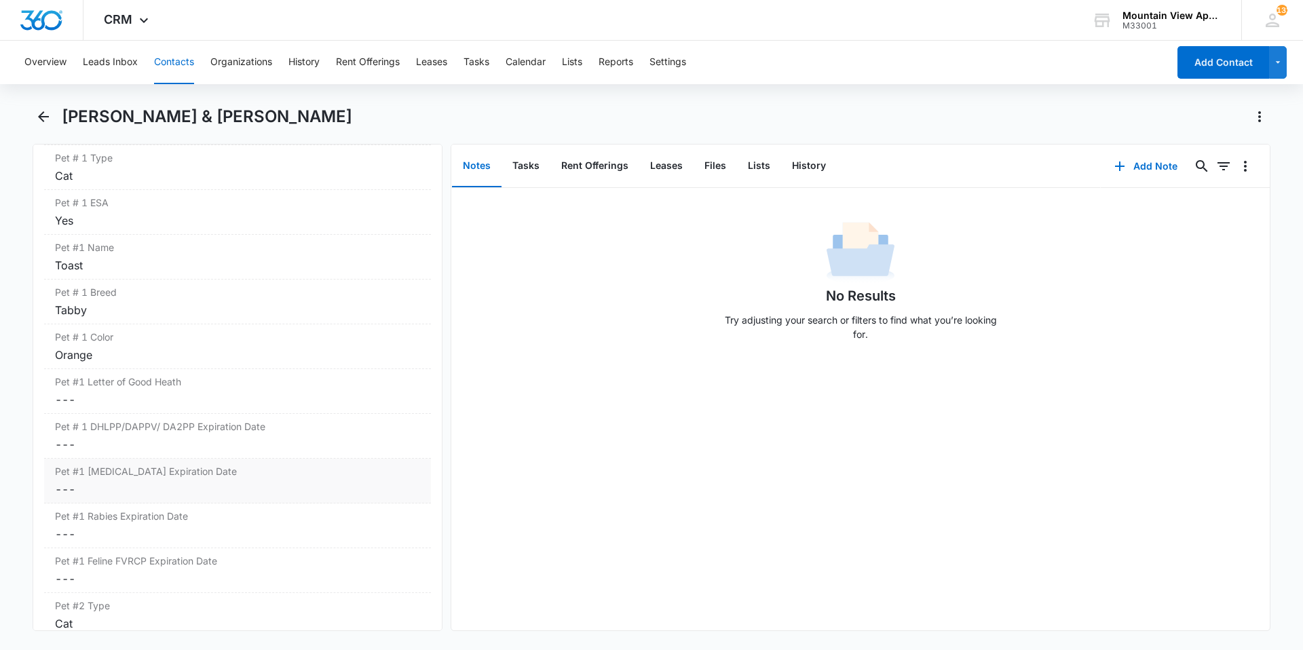
scroll to position [1968, 0]
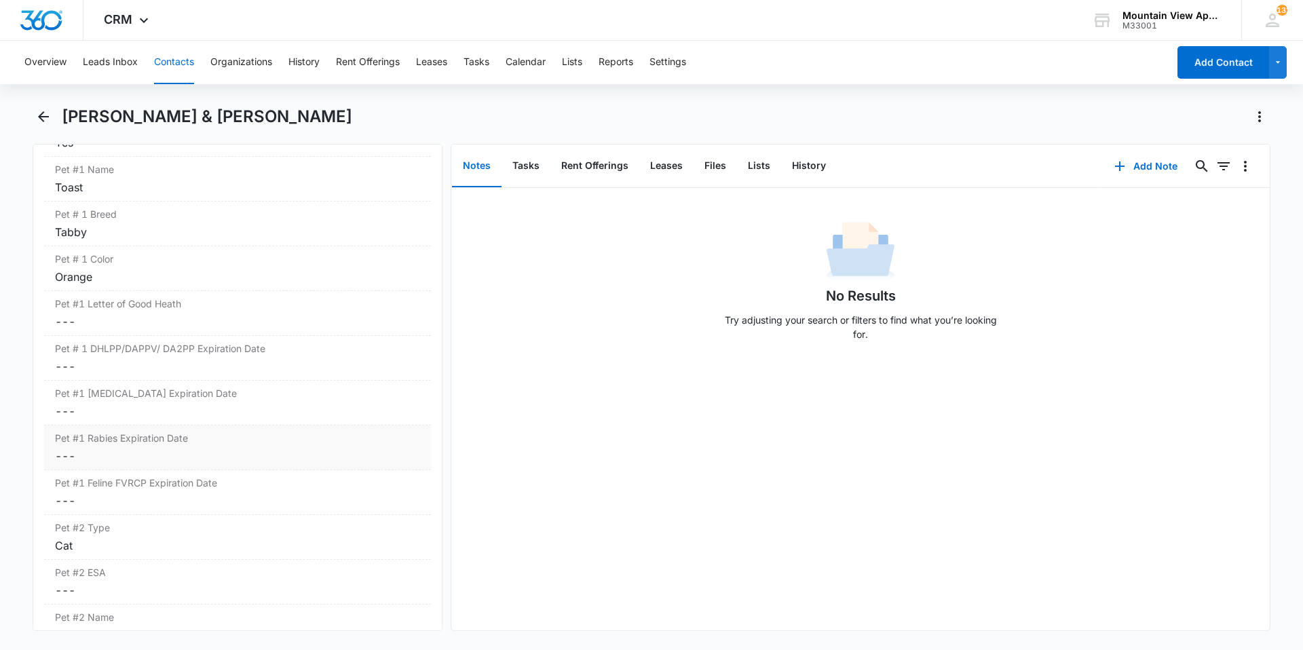
click at [67, 456] on dd "Cancel Save Changes ---" at bounding box center [237, 456] width 365 height 16
click at [159, 466] on div at bounding box center [116, 466] width 112 height 15
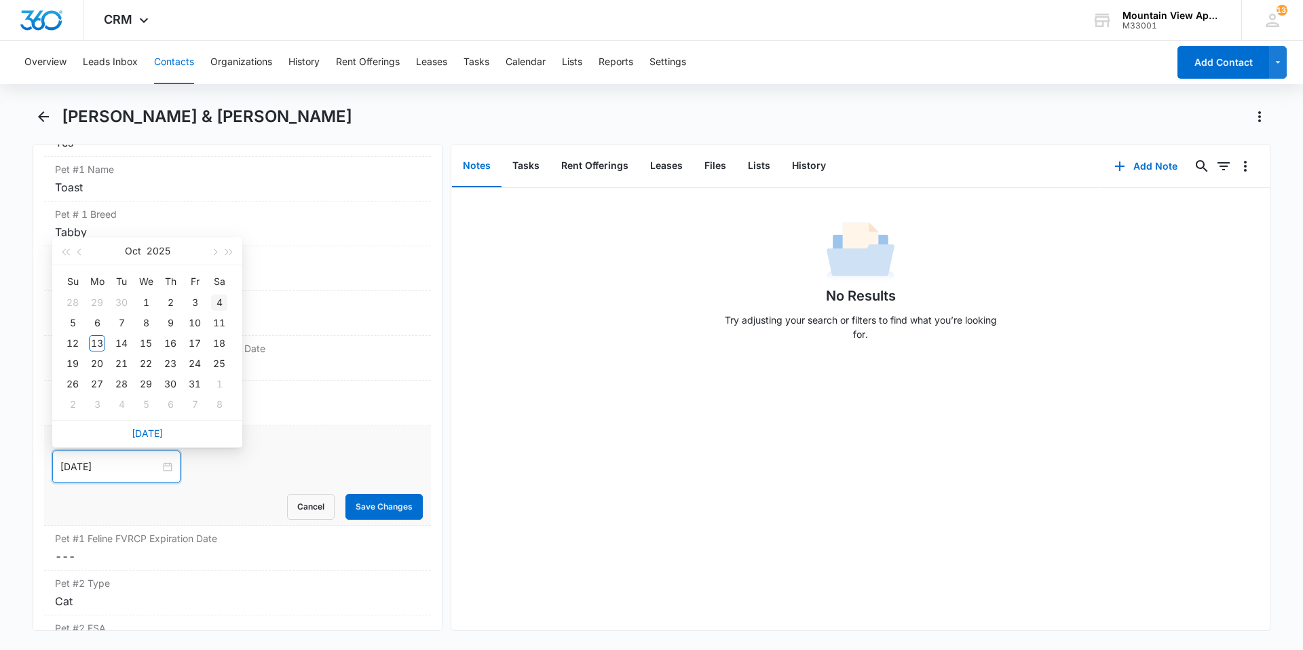
type input "Oct 4, 2025"
click at [227, 250] on span "button" at bounding box center [229, 252] width 7 height 7
click at [227, 252] on span "button" at bounding box center [229, 252] width 7 height 7
click at [80, 249] on span "button" at bounding box center [80, 252] width 7 height 7
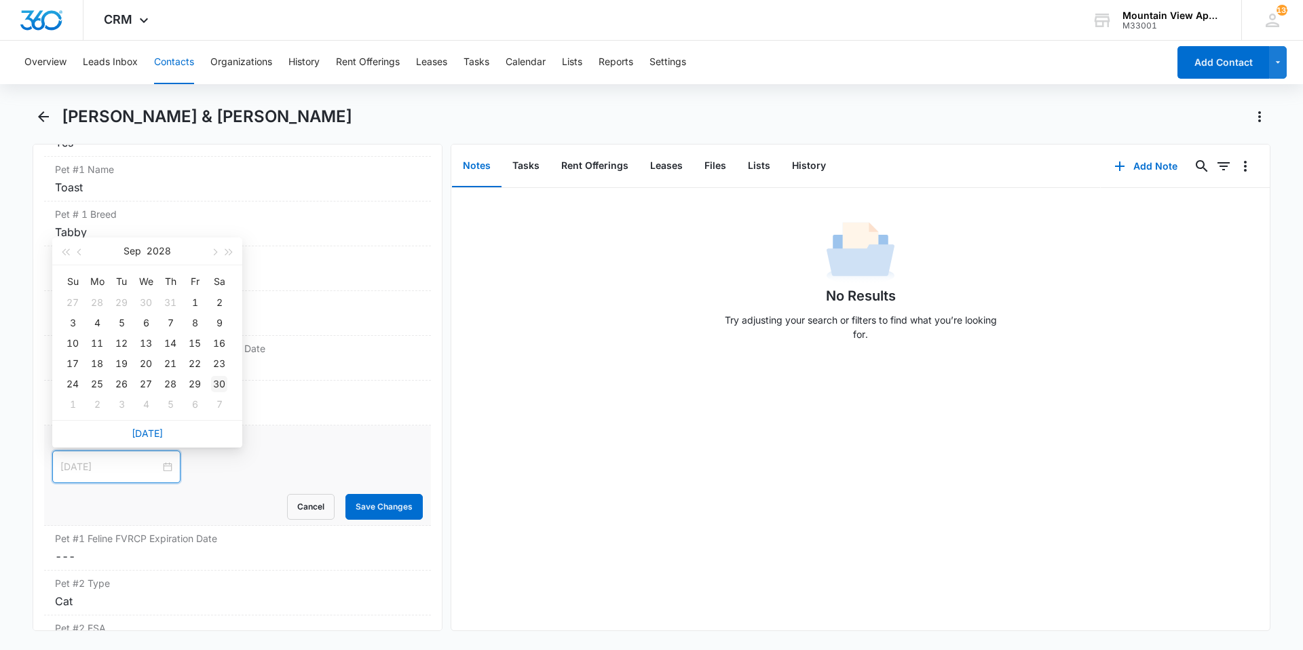
type input "Sep 30, 2028"
click at [226, 386] on div "30" at bounding box center [219, 384] width 16 height 16
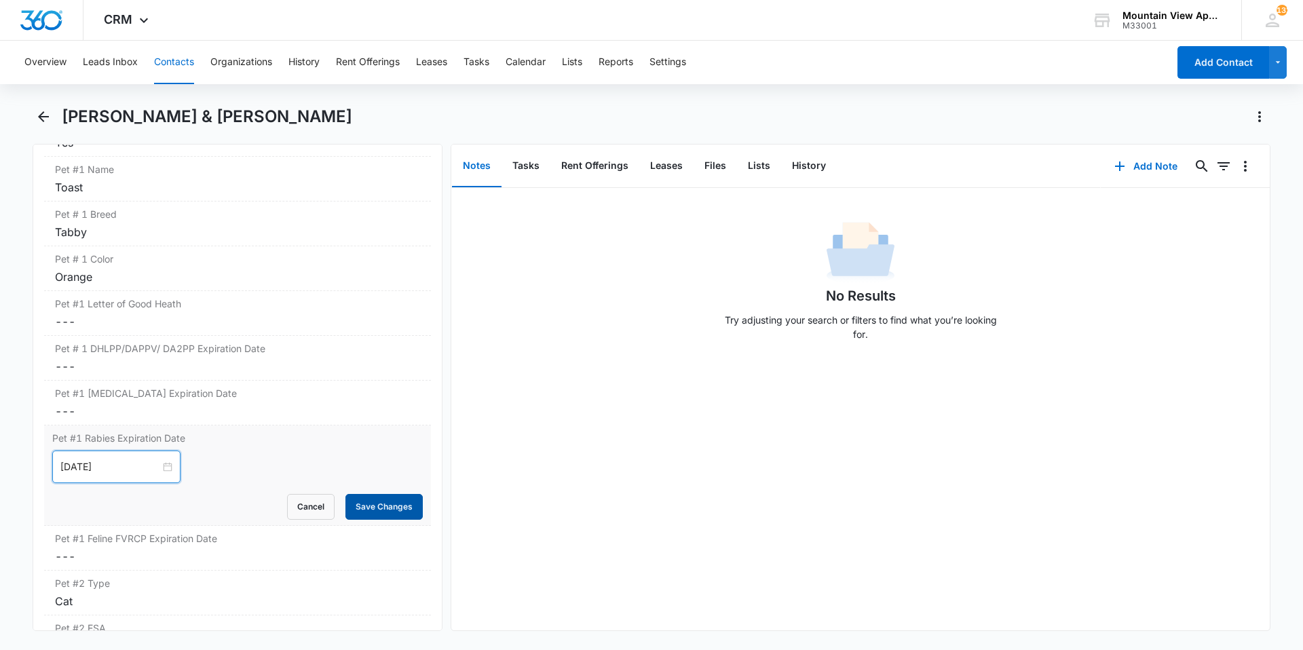
click at [385, 515] on button "Save Changes" at bounding box center [383, 507] width 77 height 26
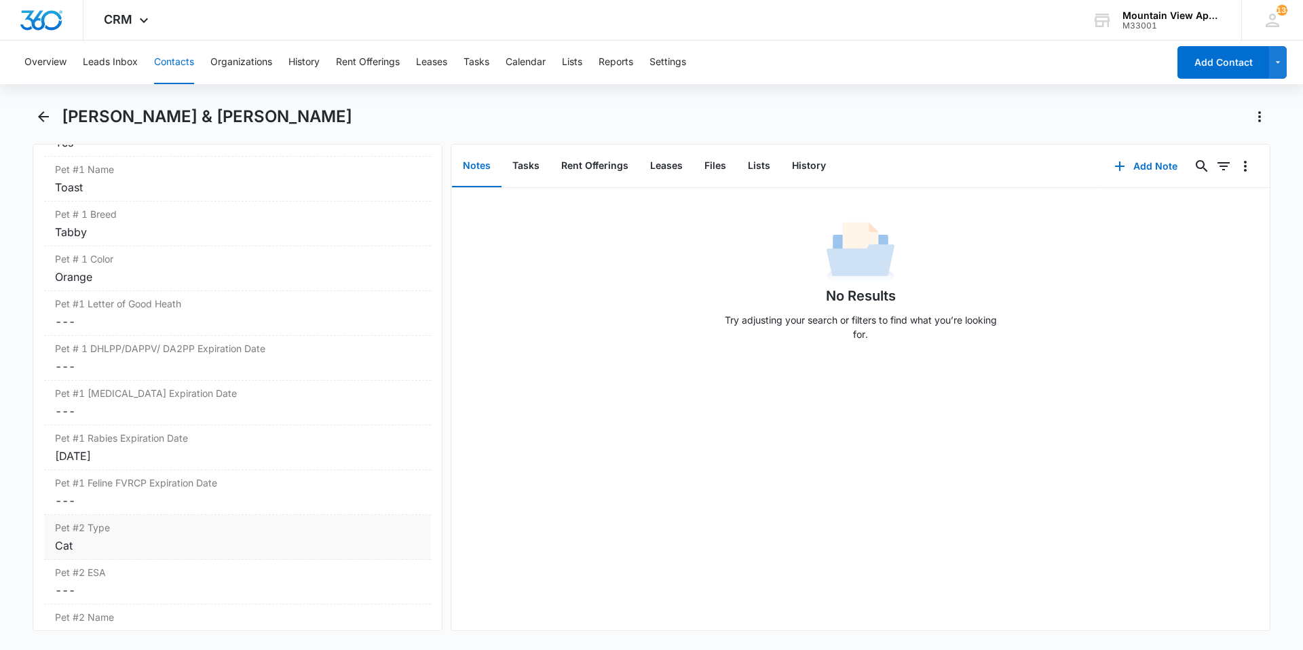
click at [79, 502] on dd "Cancel Save Changes ---" at bounding box center [237, 501] width 365 height 16
click at [163, 514] on div at bounding box center [116, 511] width 112 height 15
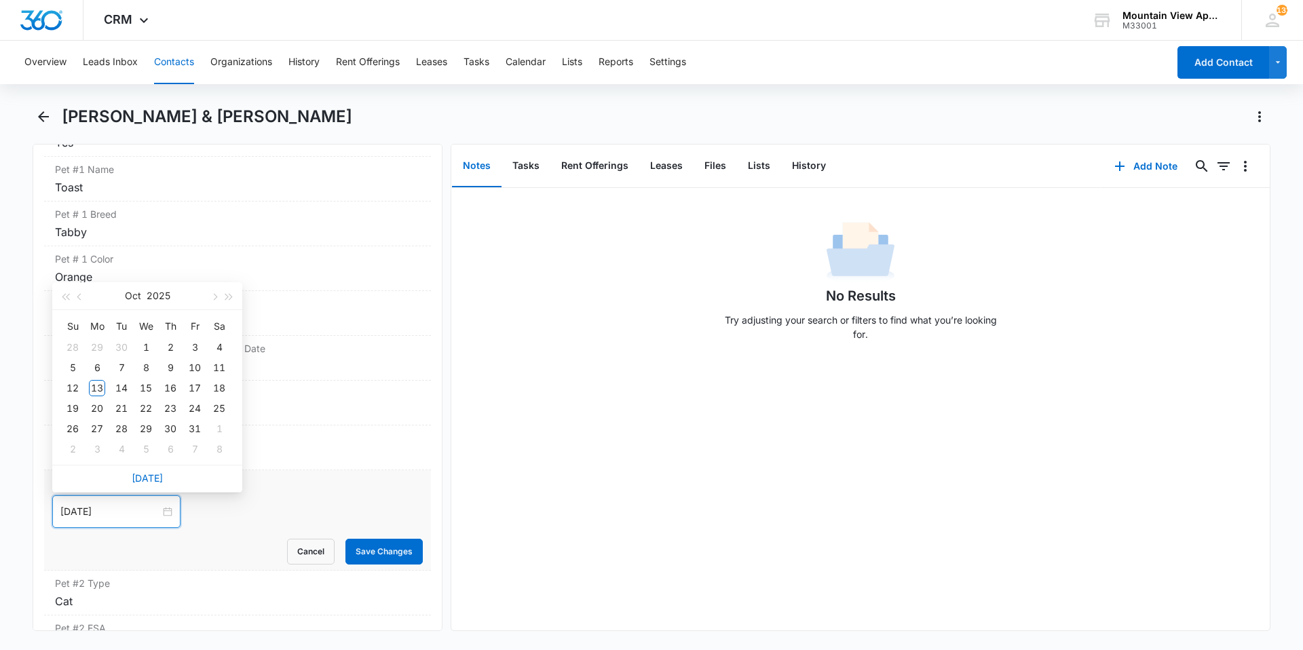
type input "Oct 22, 2025"
click at [226, 301] on button "button" at bounding box center [229, 295] width 15 height 27
type input "Oct 3, 2026"
type input "Oct 1, 2026"
click at [171, 344] on div "1" at bounding box center [170, 347] width 16 height 16
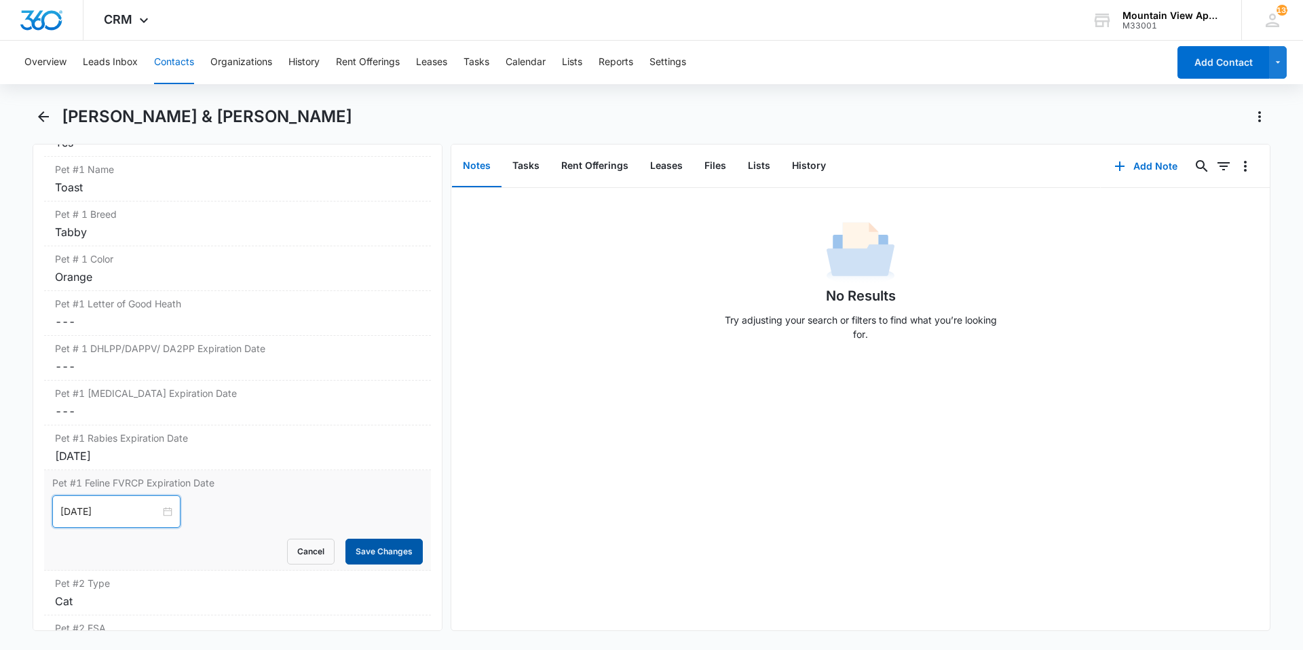
click at [400, 555] on button "Save Changes" at bounding box center [383, 552] width 77 height 26
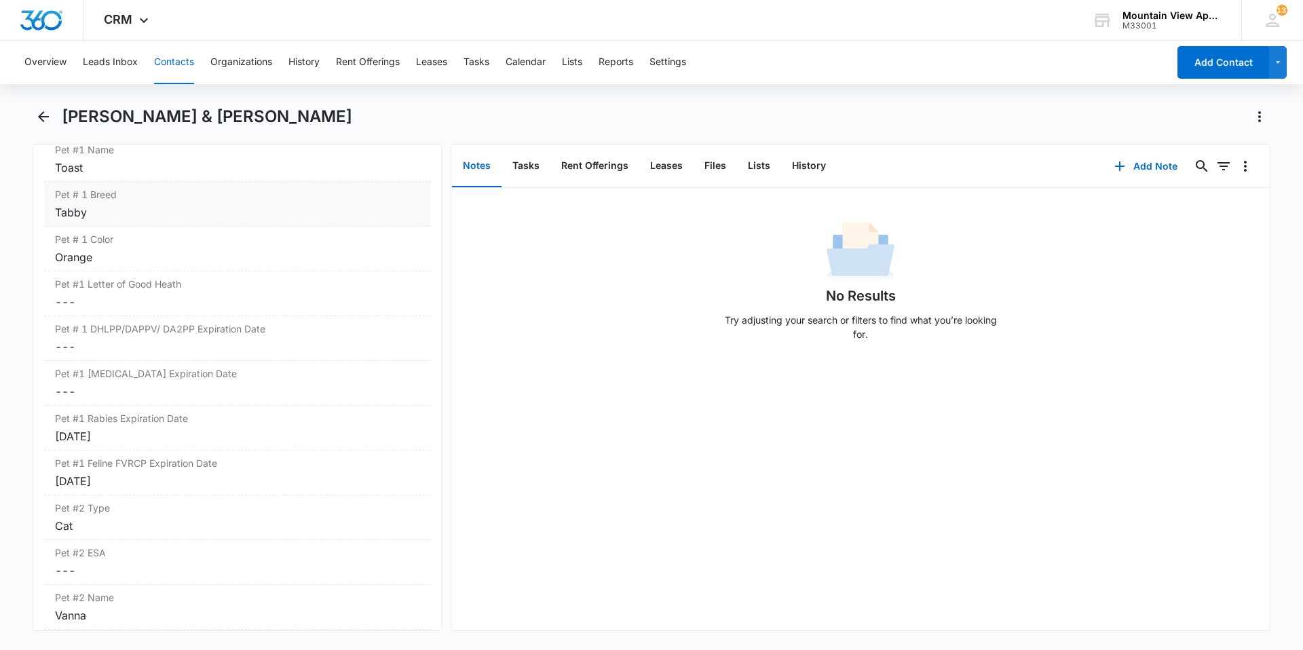
scroll to position [1764, 0]
